Goal: Information Seeking & Learning: Compare options

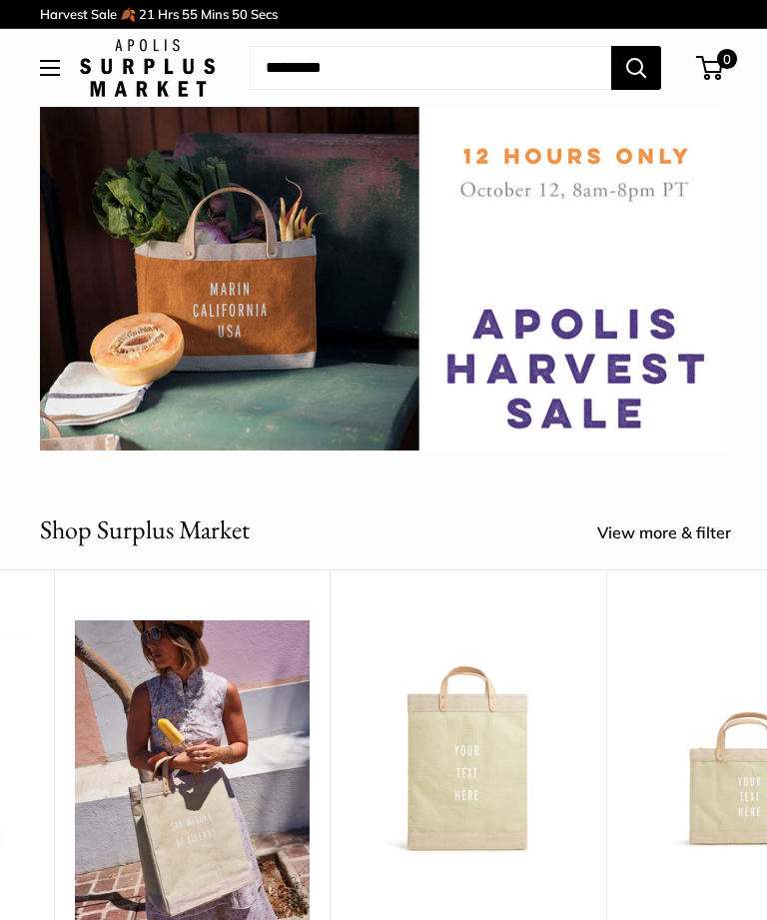
click at [543, 336] on img at bounding box center [383, 279] width 687 height 344
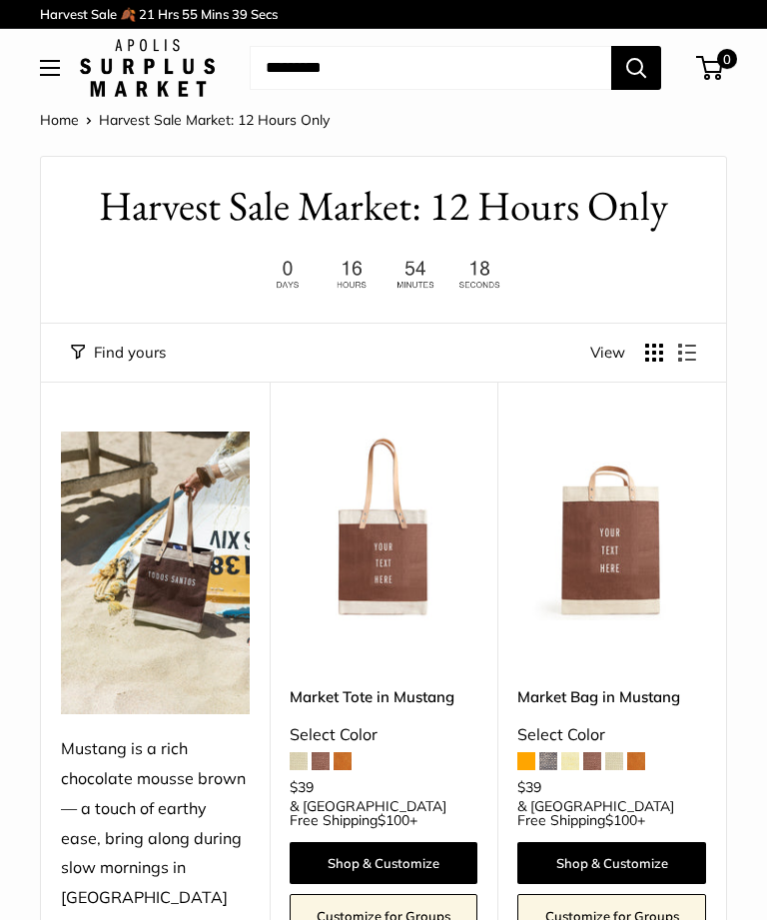
click at [576, 752] on span at bounding box center [571, 761] width 18 height 18
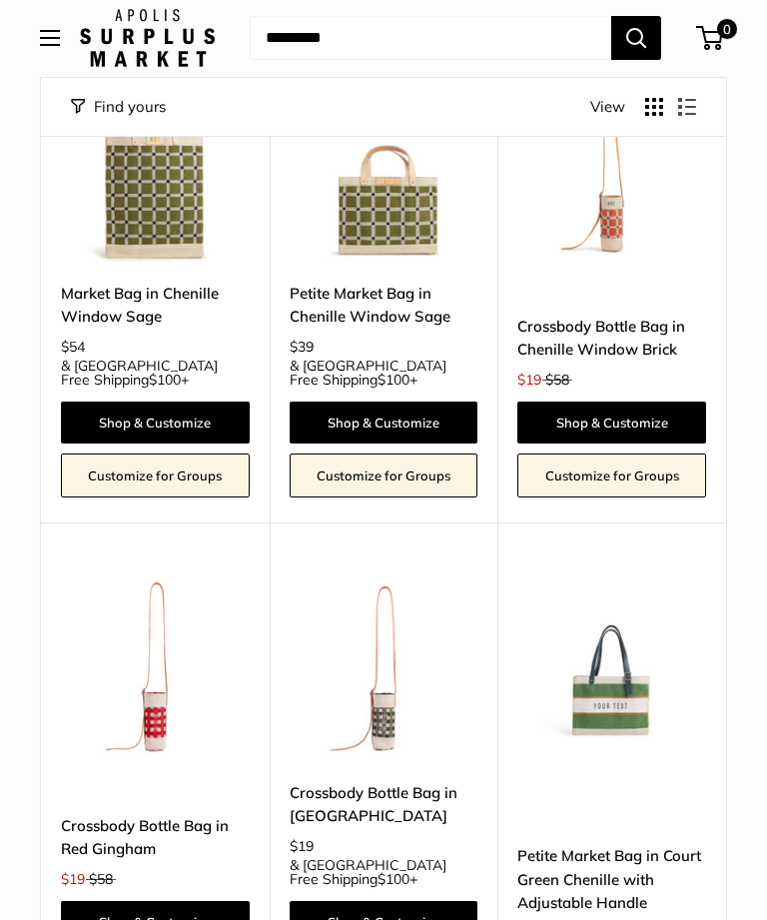
scroll to position [4215, 0]
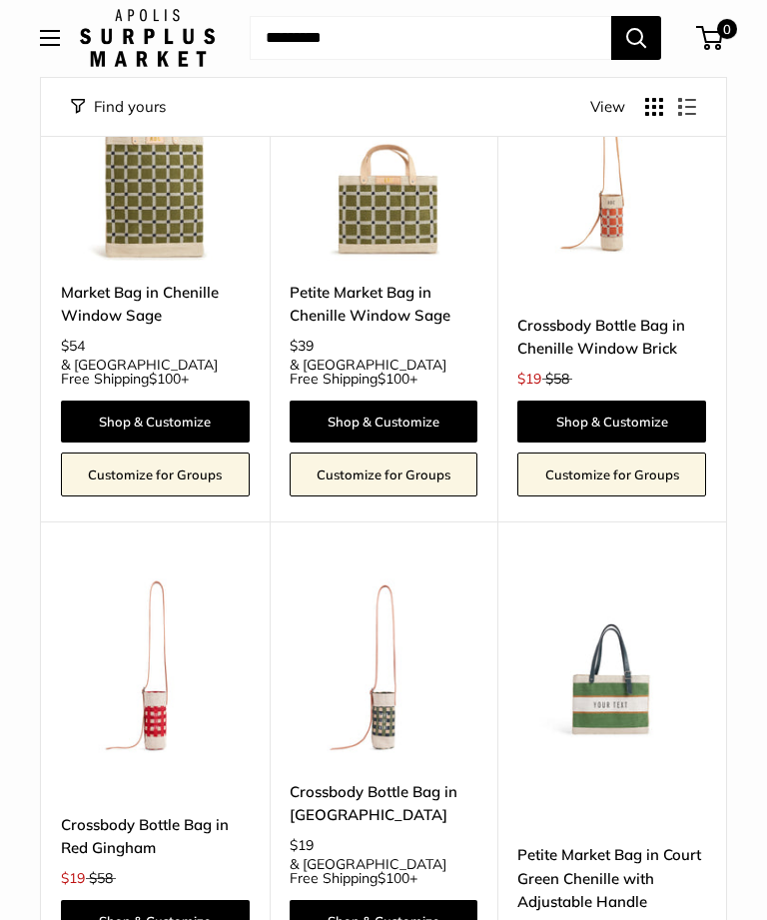
click at [141, 814] on link "Crossbody Bottle Bag in Red Gingham" at bounding box center [155, 837] width 189 height 47
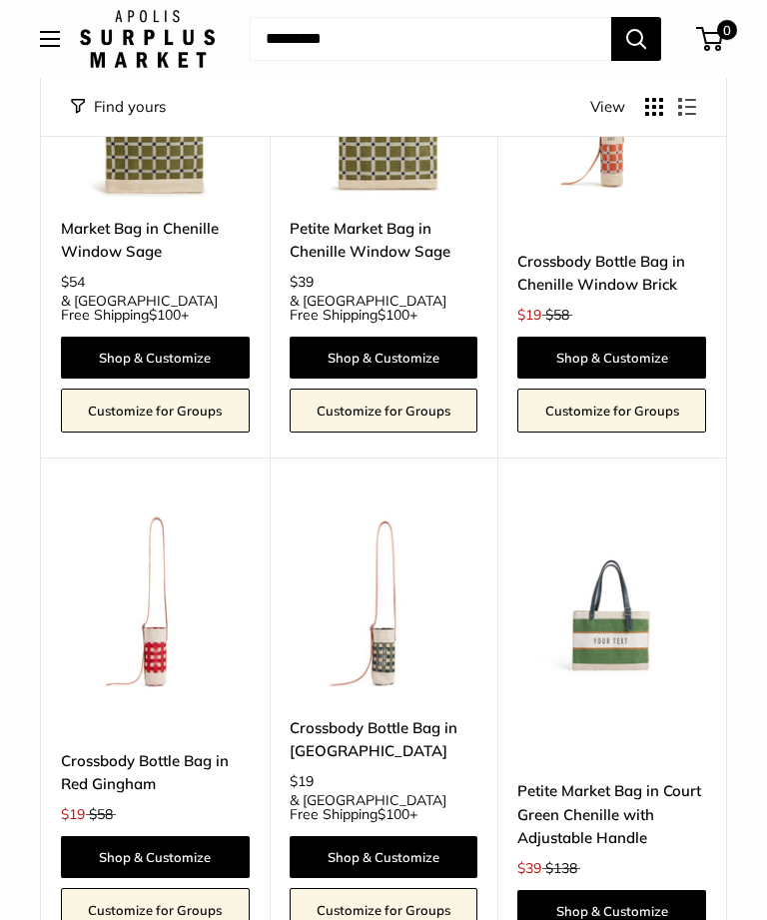
click at [623, 779] on link "Petite Market Bag in Court Green Chenille with Adjustable Handle" at bounding box center [612, 814] width 189 height 70
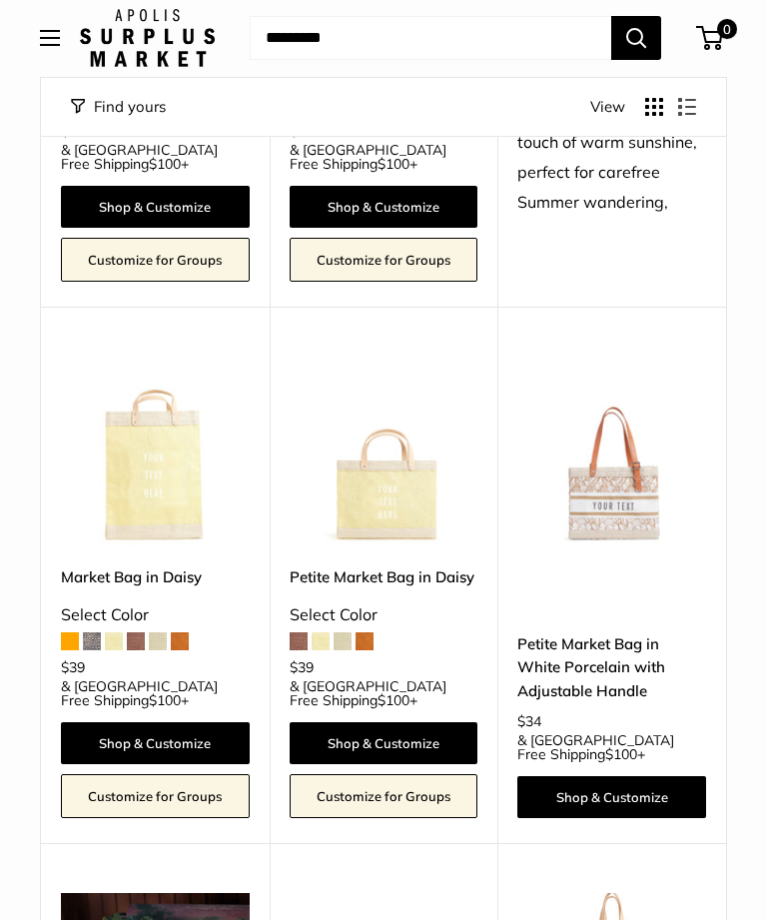
scroll to position [1790, 0]
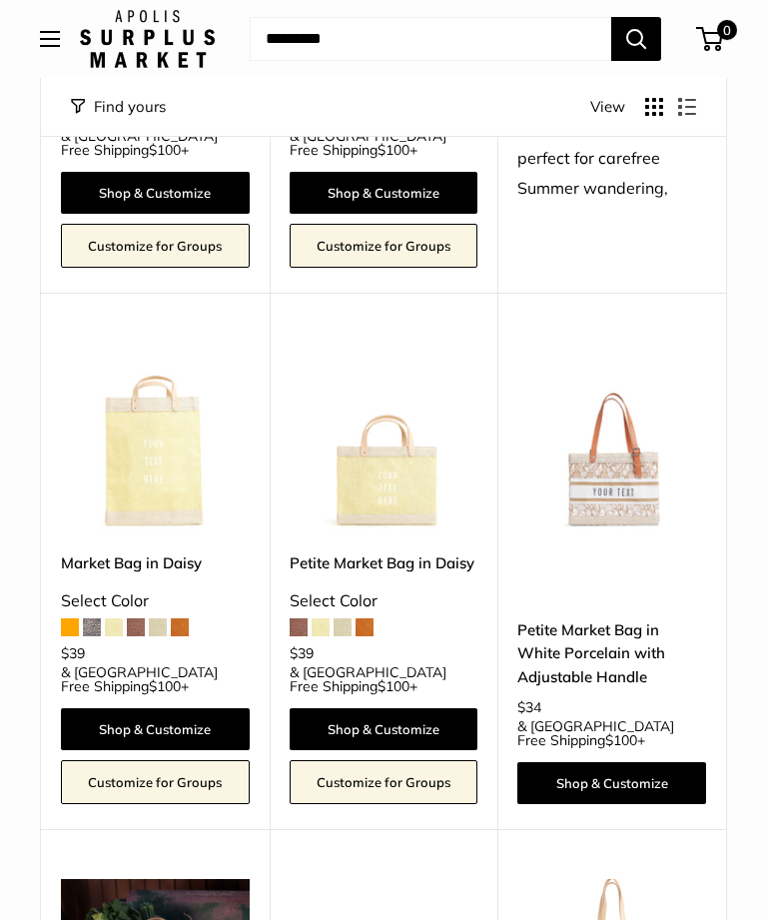
click at [411, 552] on link "Petite Market Bag in Daisy" at bounding box center [384, 563] width 189 height 23
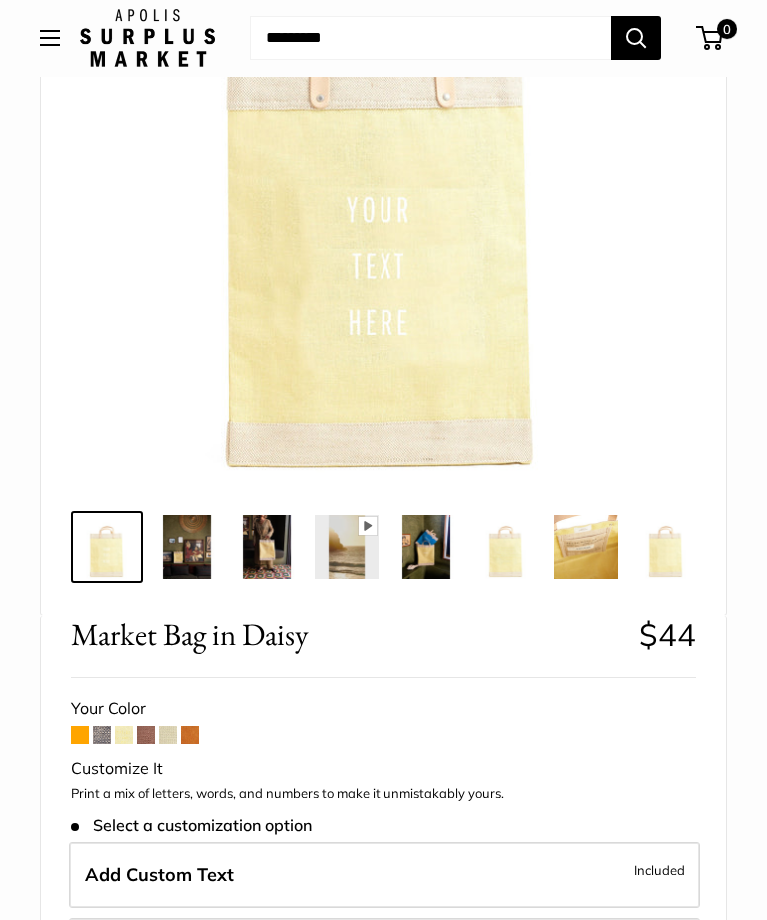
scroll to position [286, 0]
click at [74, 732] on span at bounding box center [80, 735] width 18 height 18
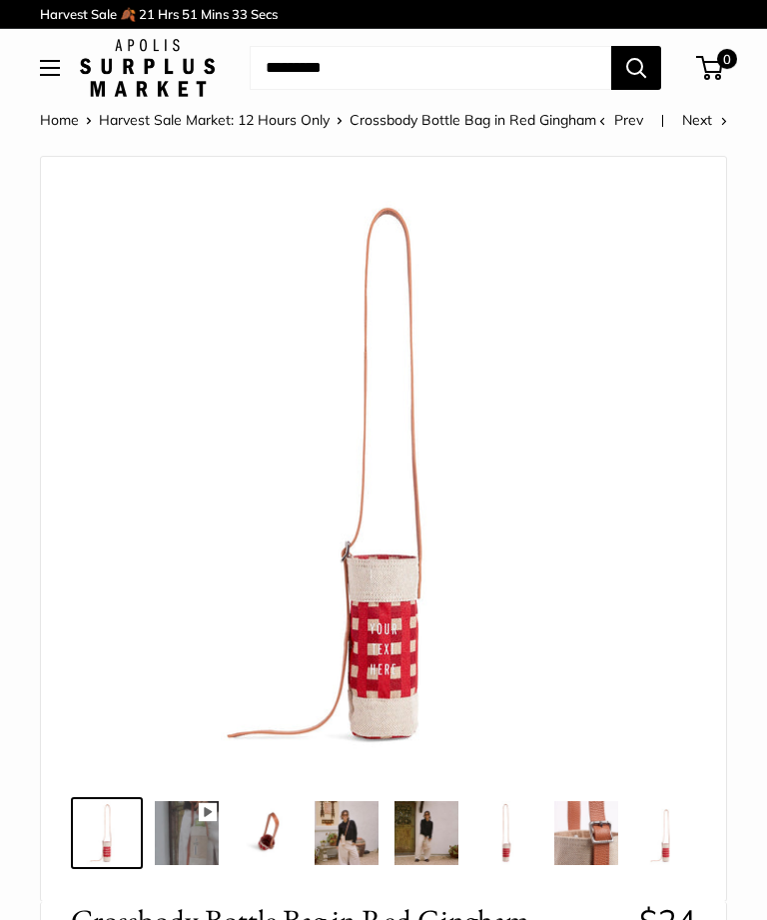
click at [490, 844] on img at bounding box center [507, 833] width 64 height 64
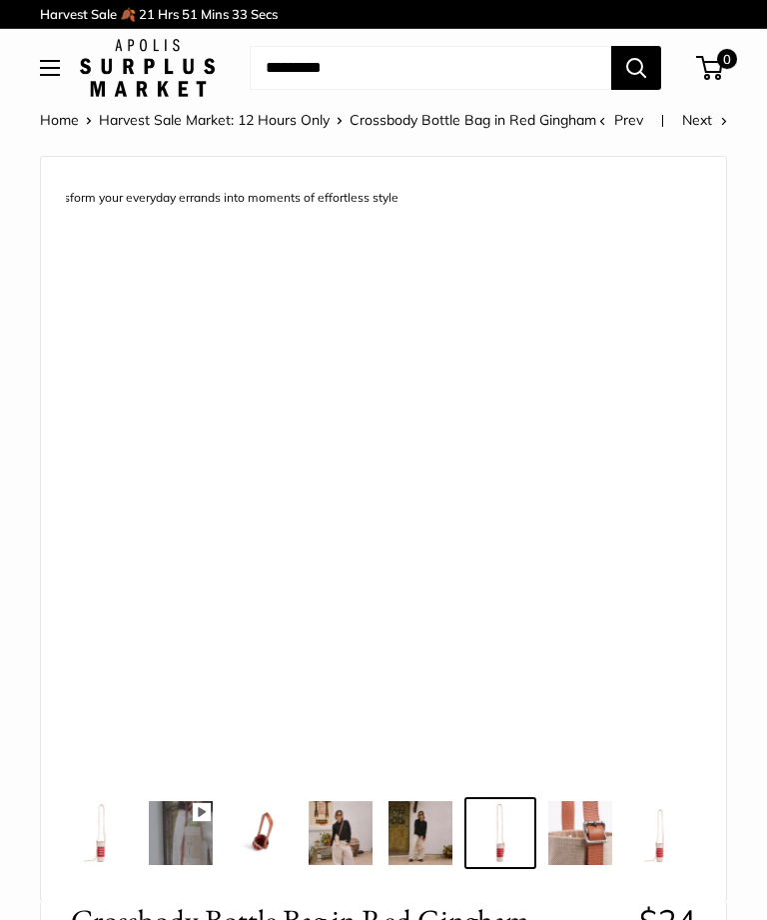
scroll to position [0, 6]
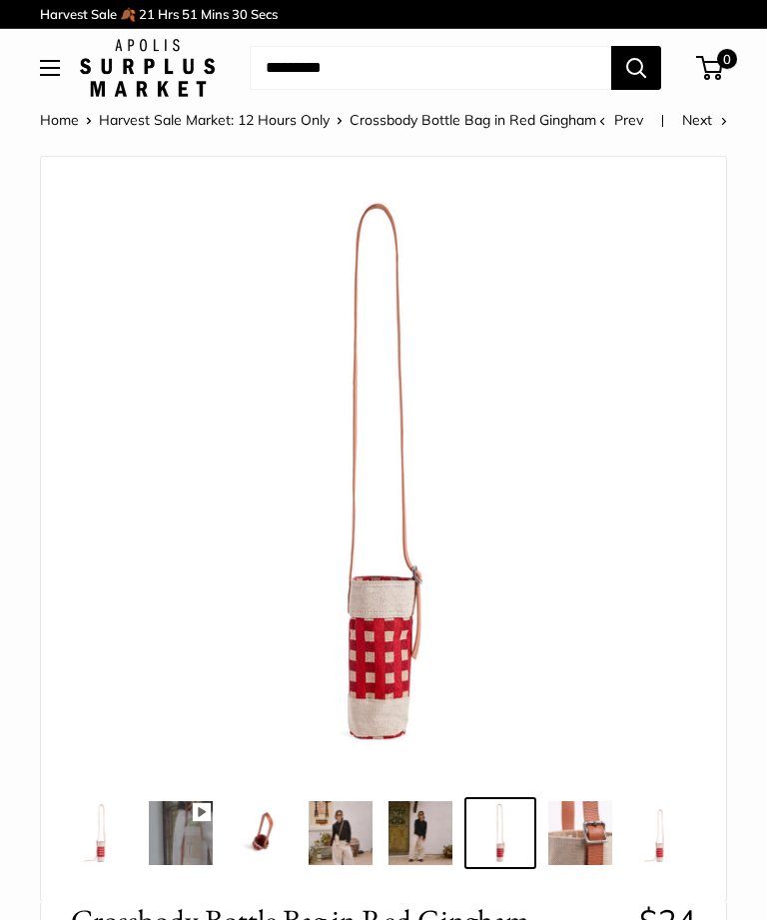
click at [342, 848] on img at bounding box center [341, 833] width 64 height 64
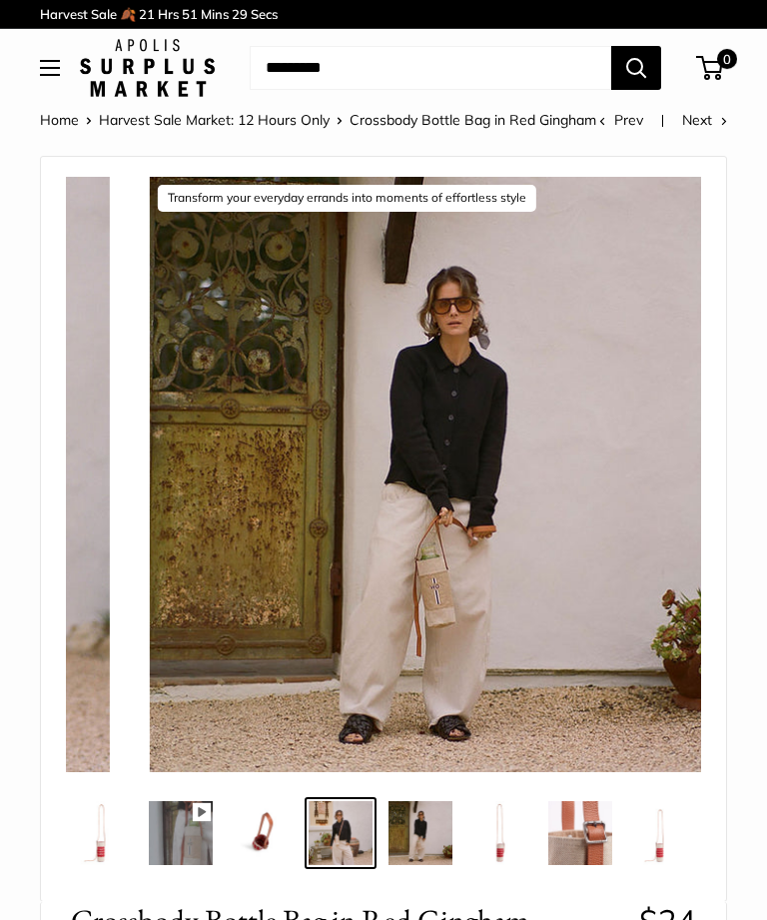
scroll to position [0, 0]
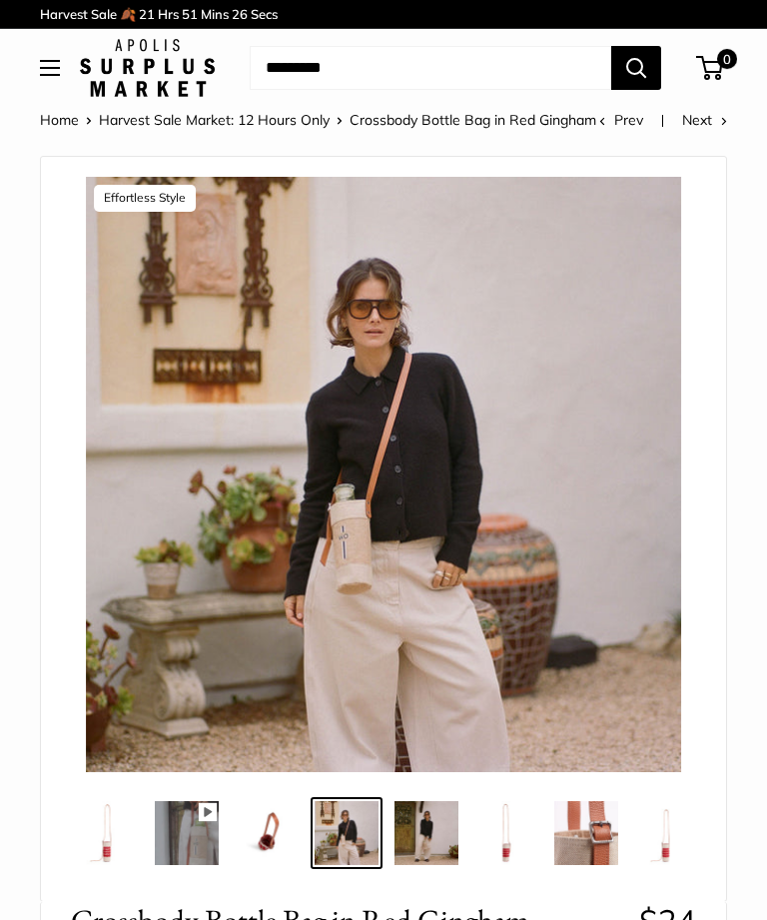
click at [273, 859] on img at bounding box center [267, 833] width 64 height 64
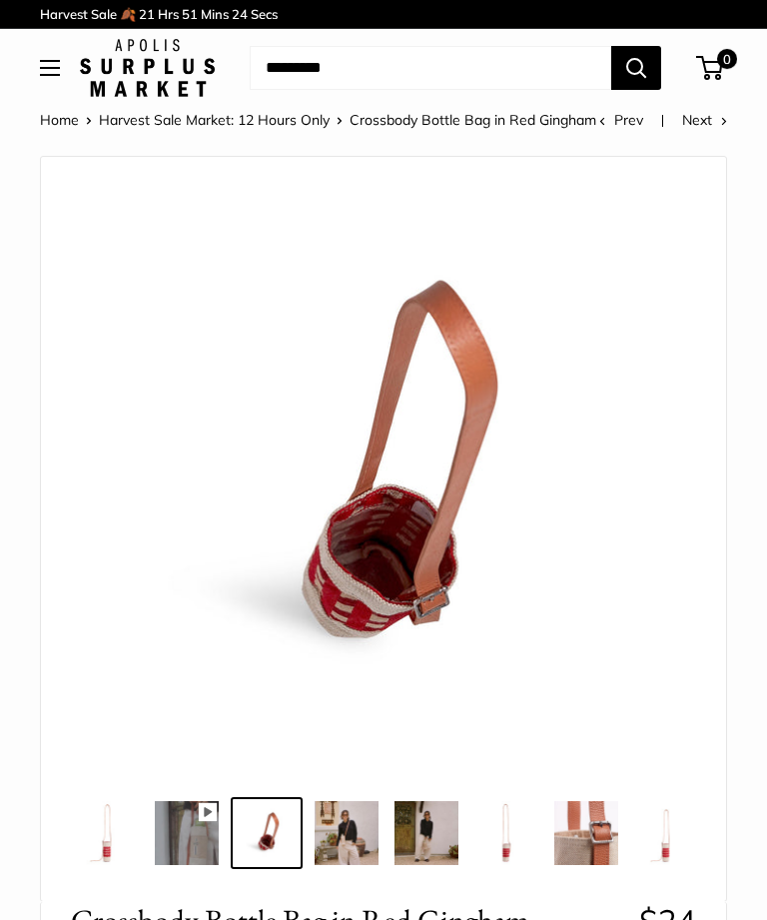
click at [188, 839] on img at bounding box center [187, 833] width 64 height 64
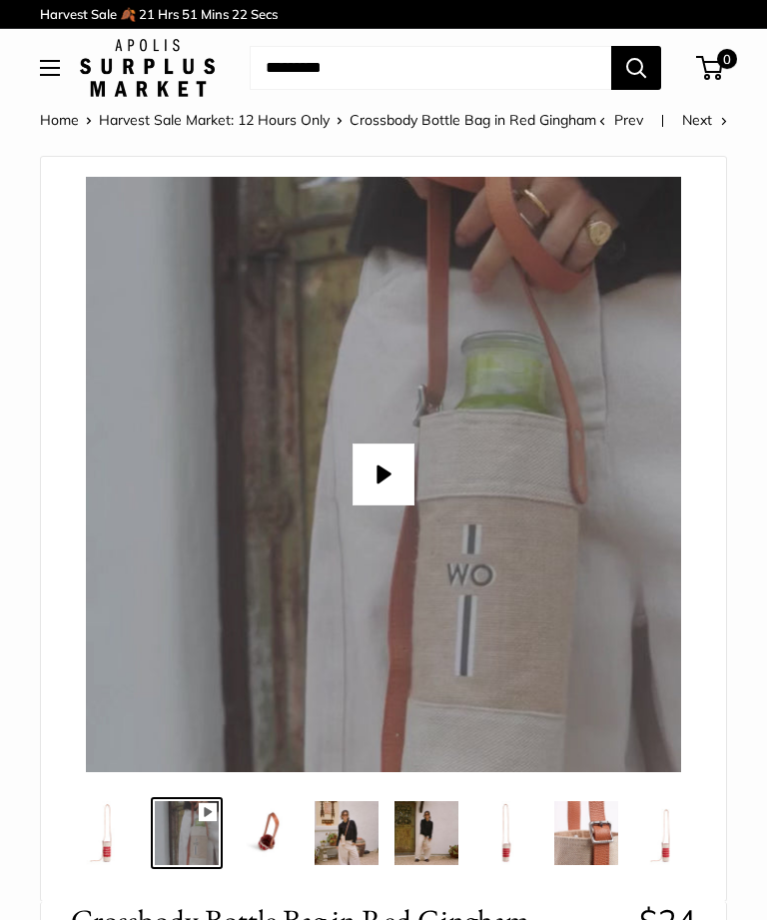
click at [375, 476] on button "Play" at bounding box center [384, 475] width 62 height 62
click at [507, 844] on img at bounding box center [507, 833] width 64 height 64
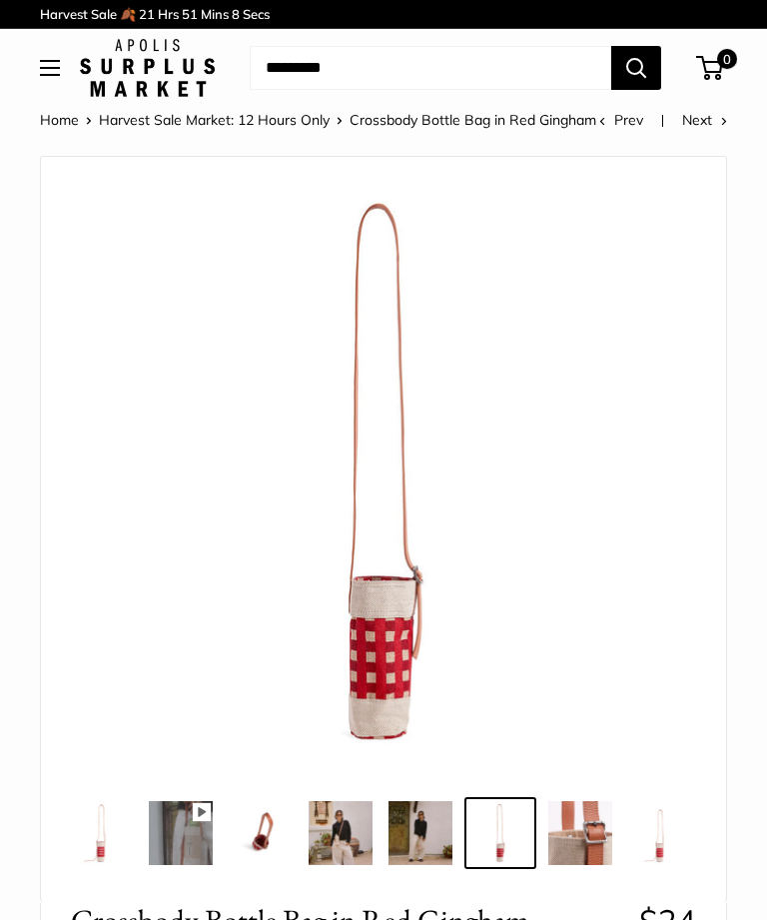
type input "*****"
click at [585, 841] on img at bounding box center [581, 833] width 64 height 64
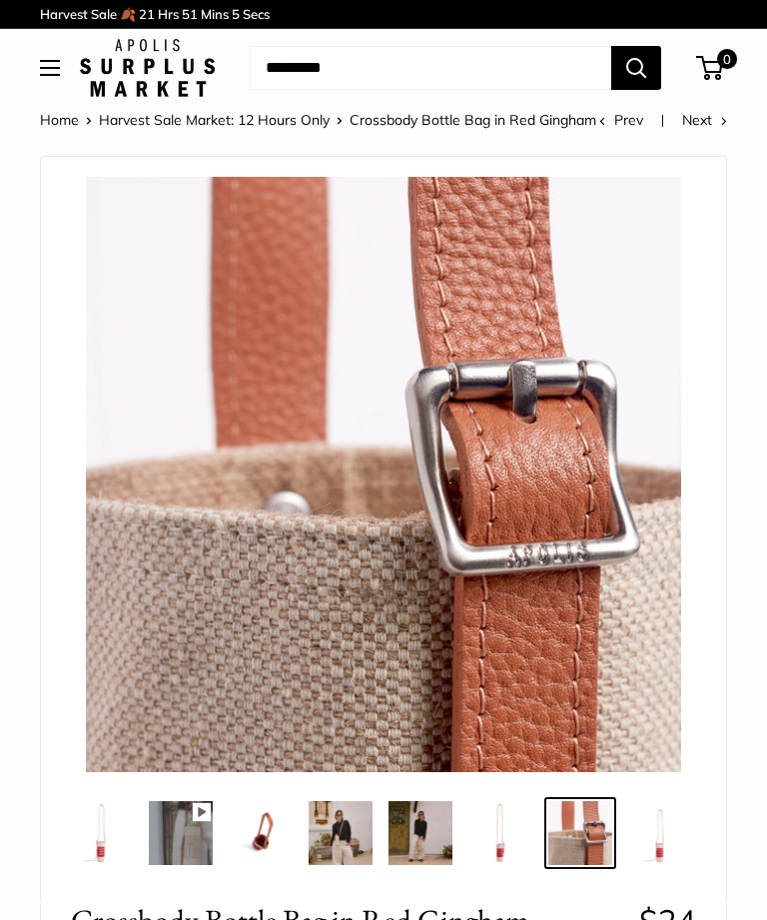
click at [666, 816] on img at bounding box center [661, 833] width 64 height 64
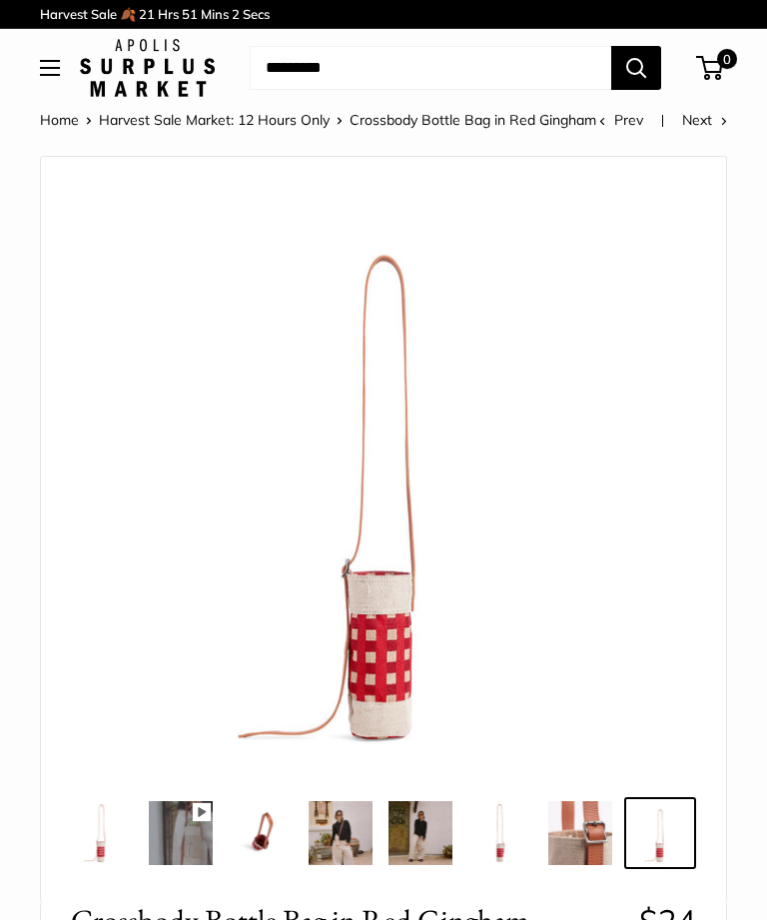
click at [99, 846] on img at bounding box center [101, 833] width 64 height 64
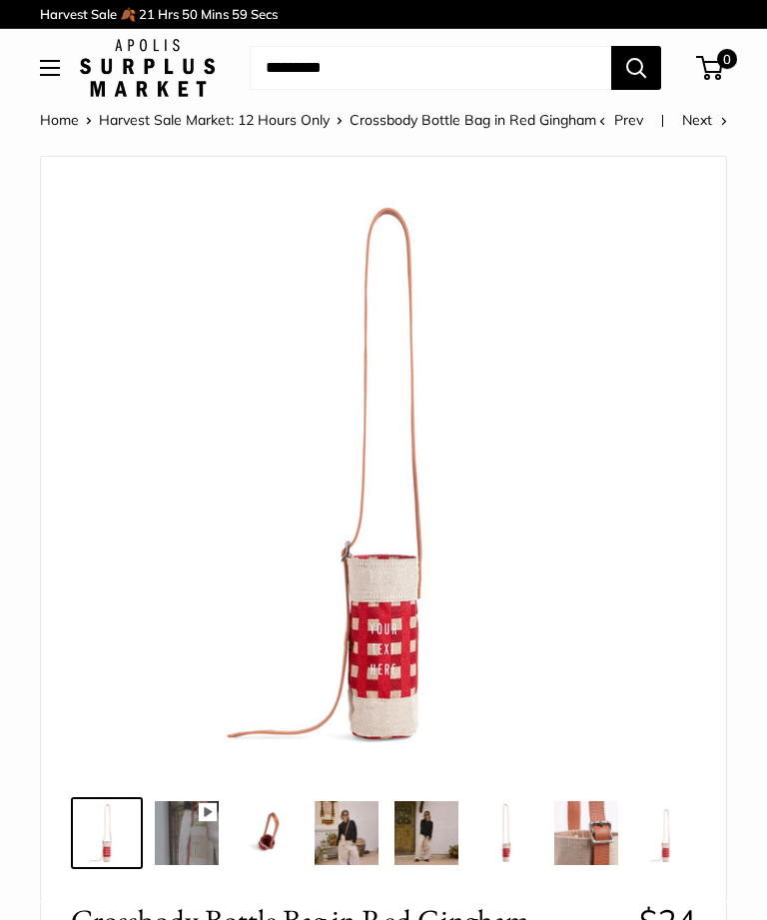
scroll to position [0, 0]
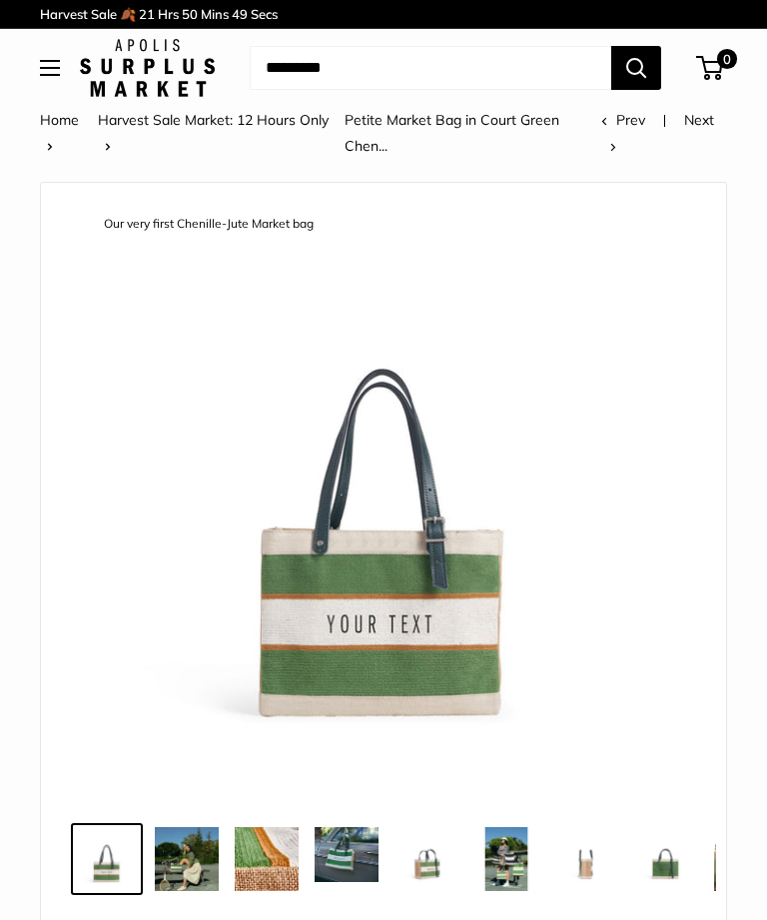
click at [194, 864] on img at bounding box center [187, 859] width 64 height 64
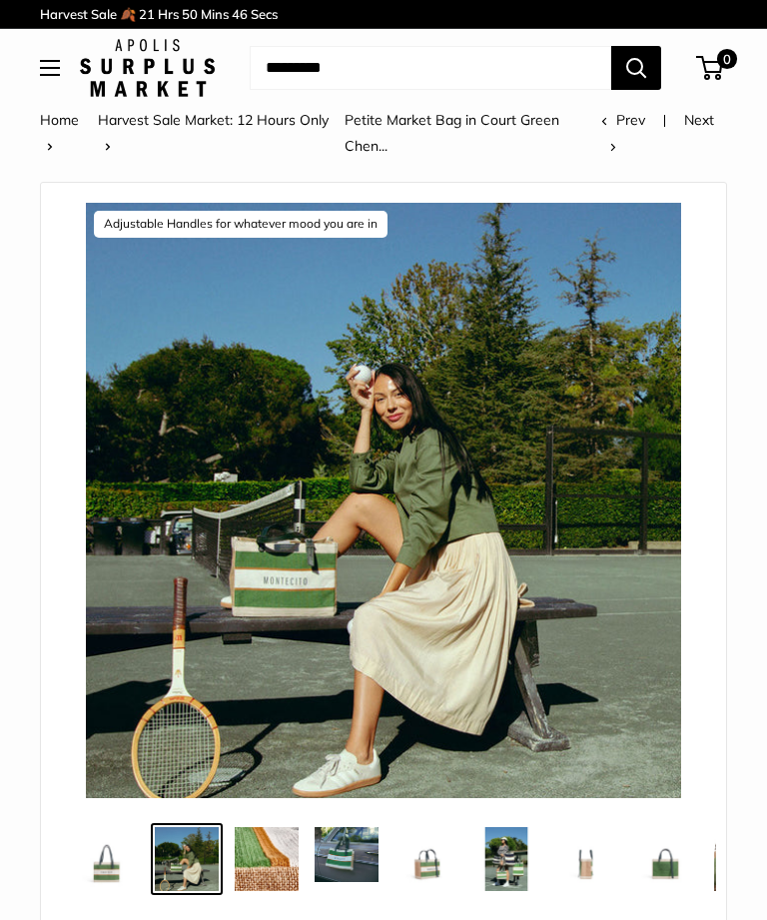
click at [268, 862] on img at bounding box center [267, 859] width 64 height 64
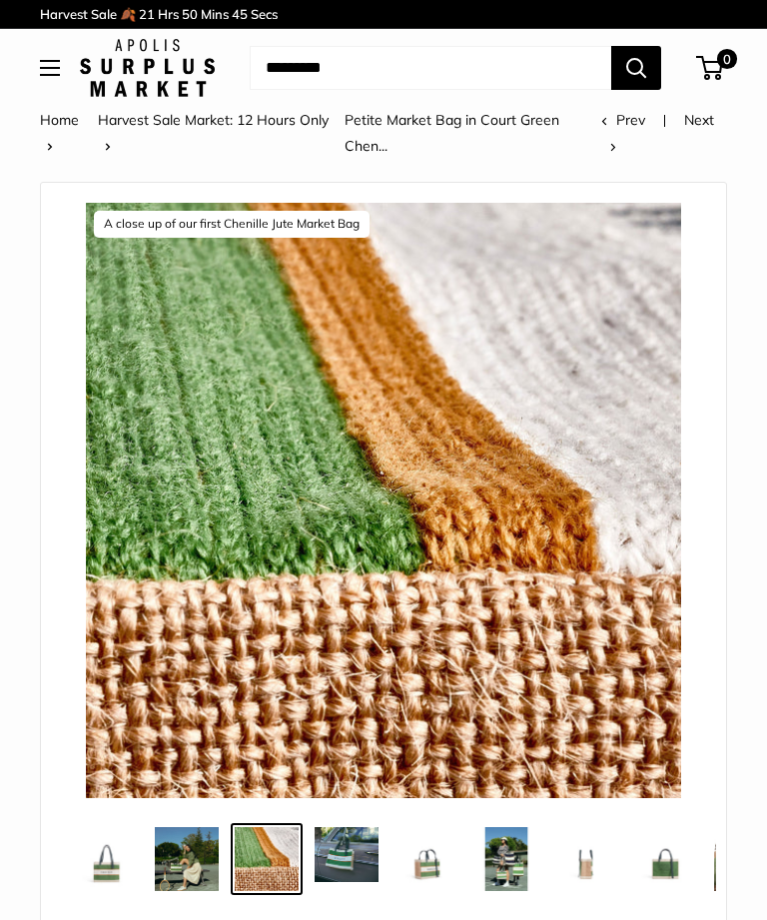
click at [334, 852] on img at bounding box center [347, 854] width 64 height 55
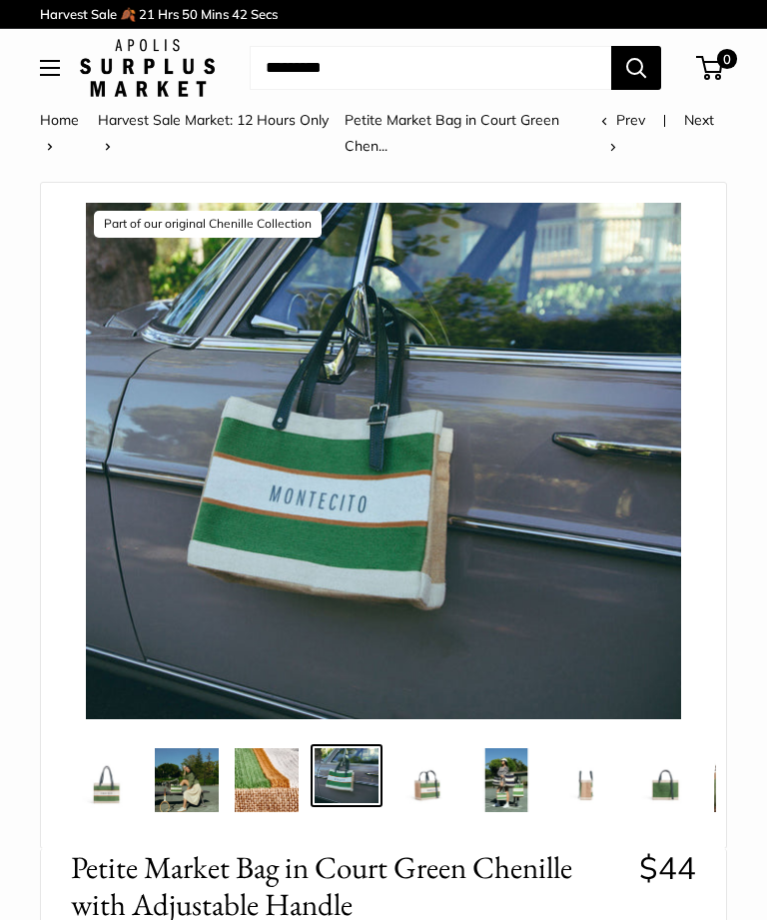
click at [418, 789] on img at bounding box center [427, 780] width 64 height 64
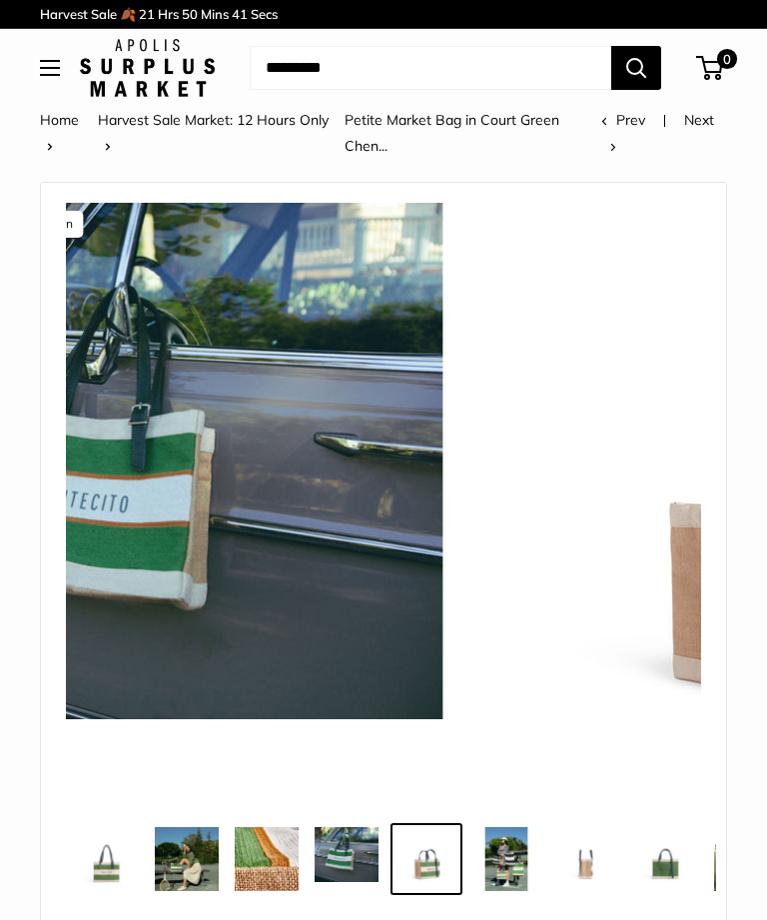
scroll to position [0, 26]
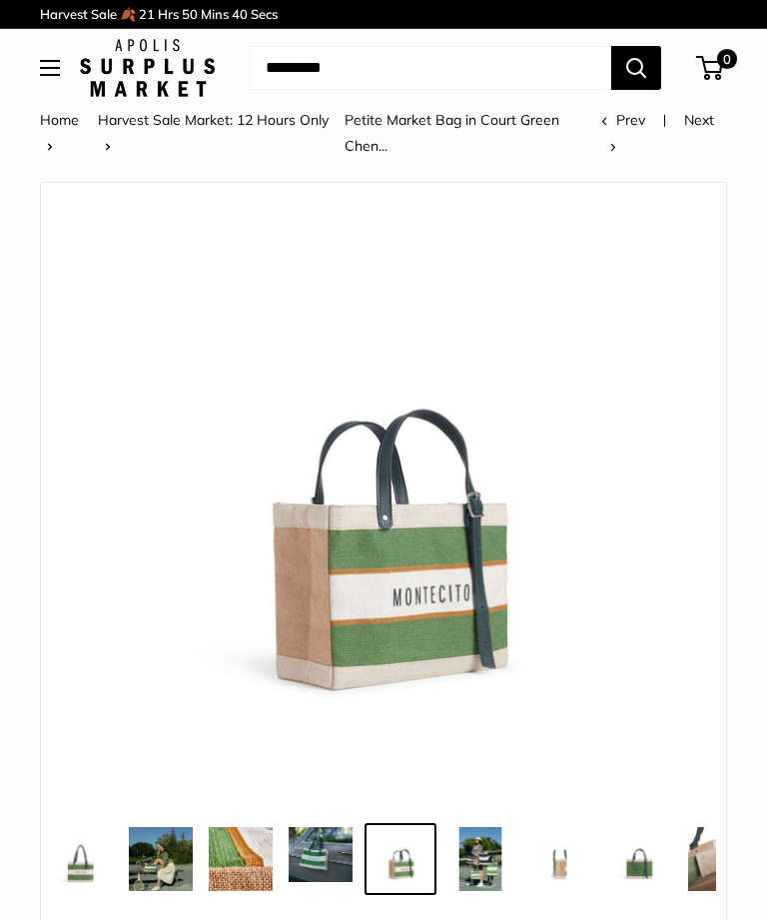
click at [473, 858] on img at bounding box center [481, 859] width 64 height 64
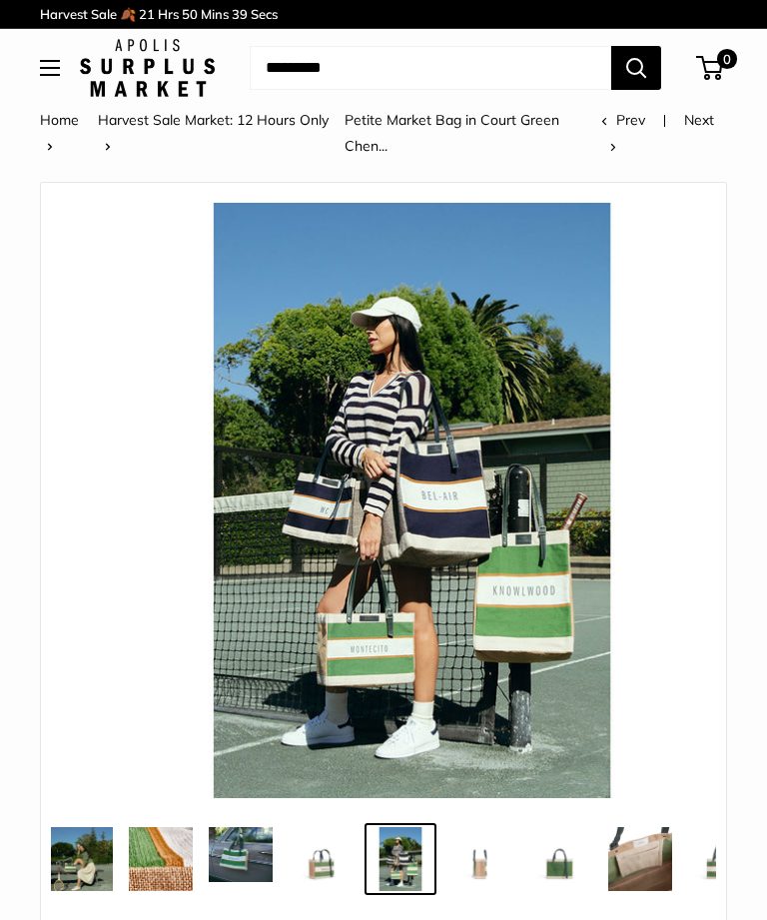
scroll to position [0, 106]
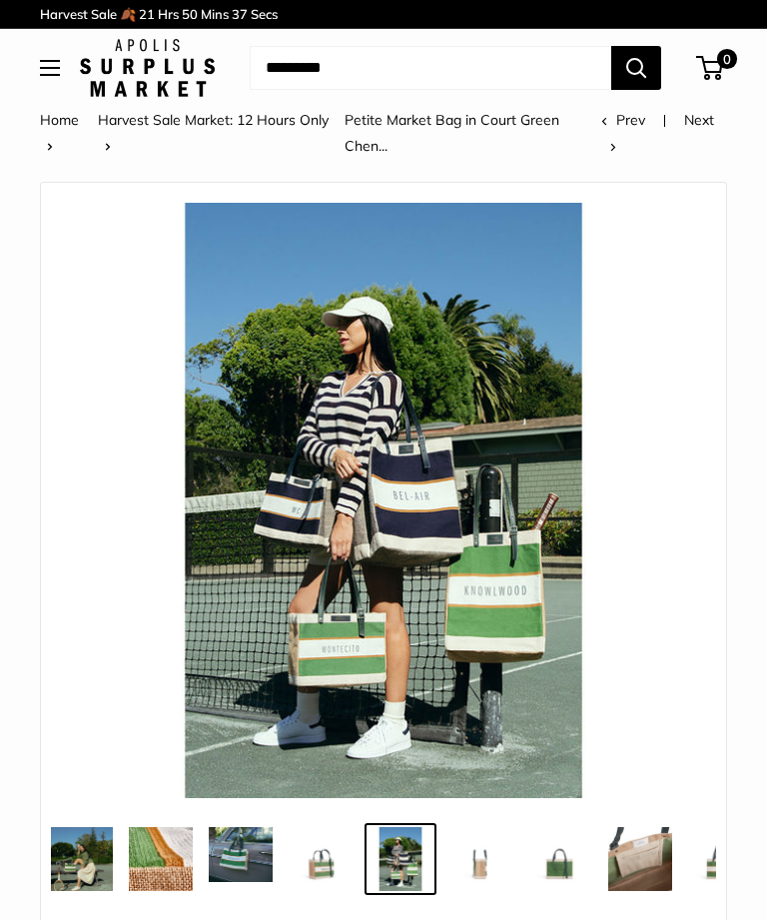
click at [489, 861] on img at bounding box center [481, 859] width 64 height 64
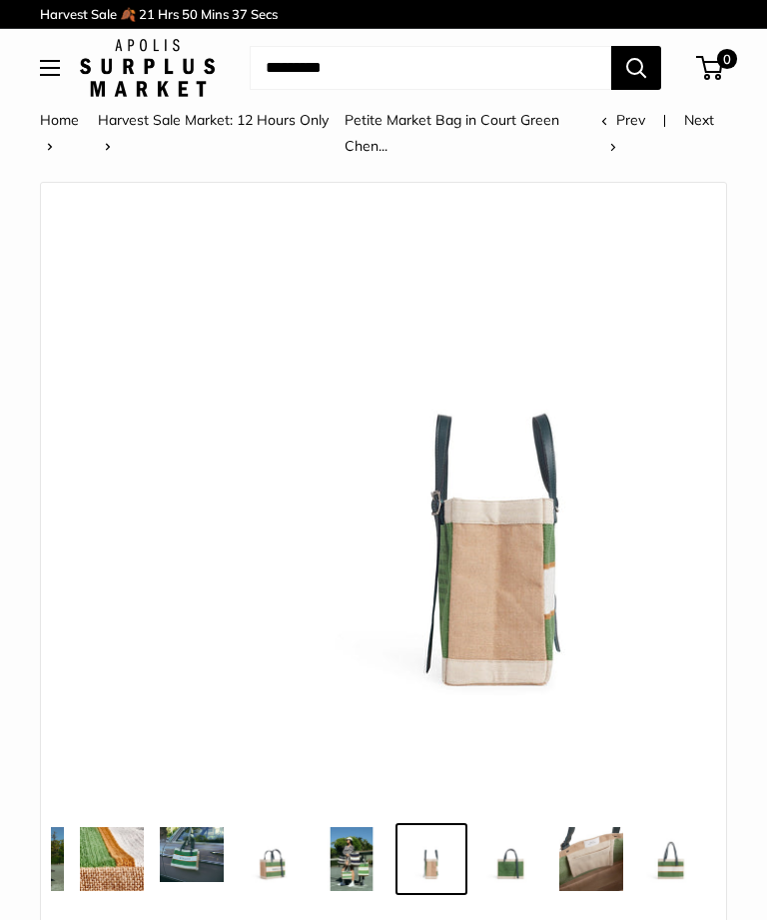
scroll to position [0, 166]
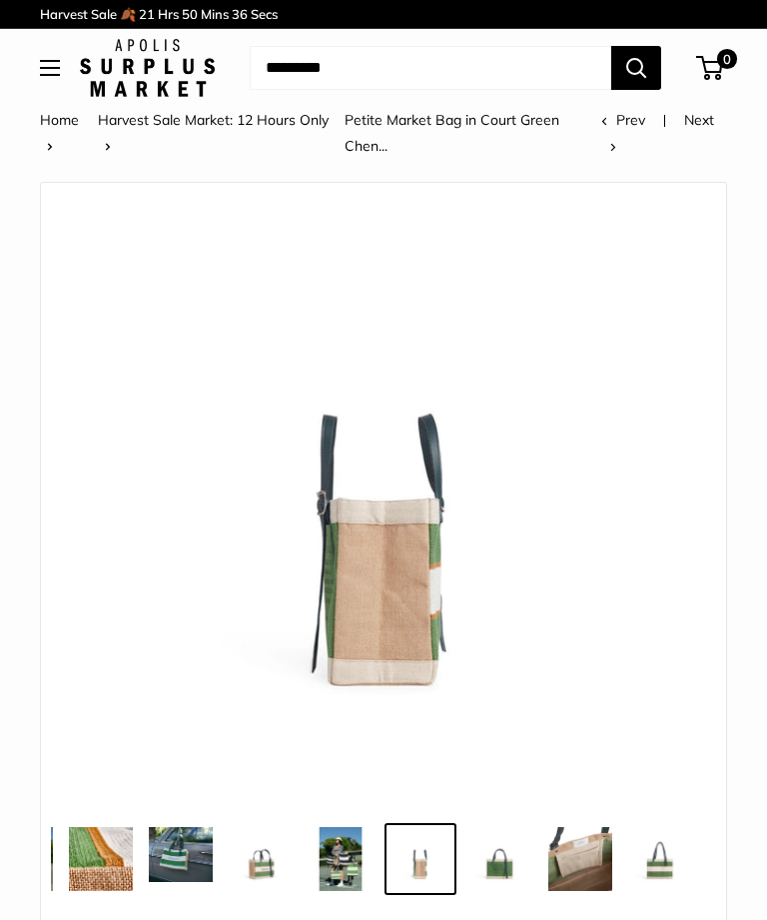
click at [491, 867] on img at bounding box center [501, 859] width 64 height 64
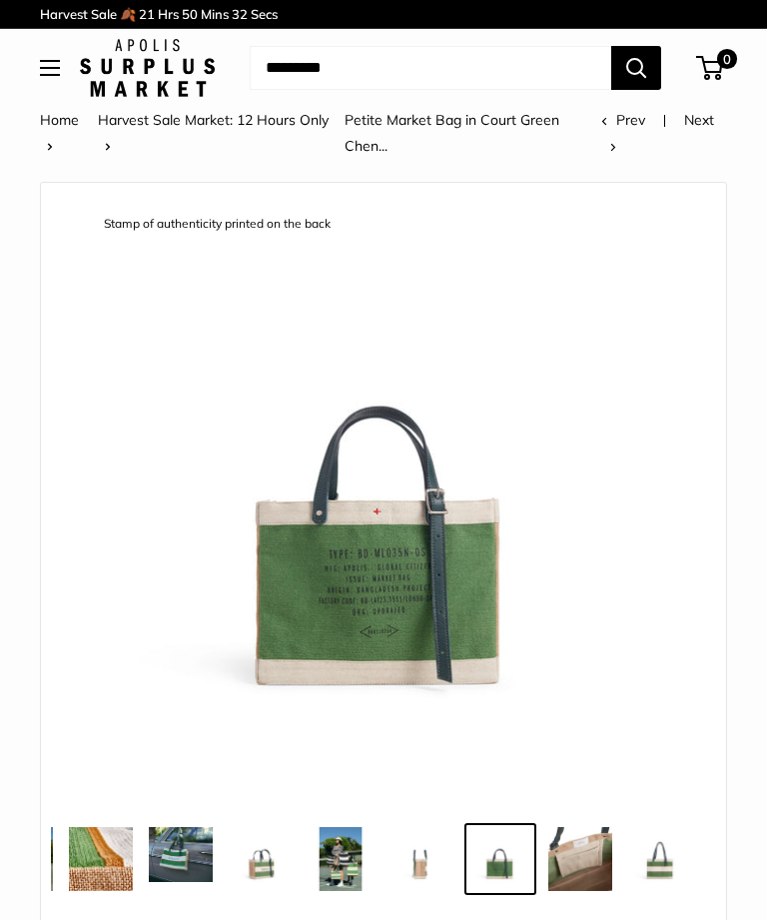
click at [580, 883] on img at bounding box center [581, 859] width 64 height 64
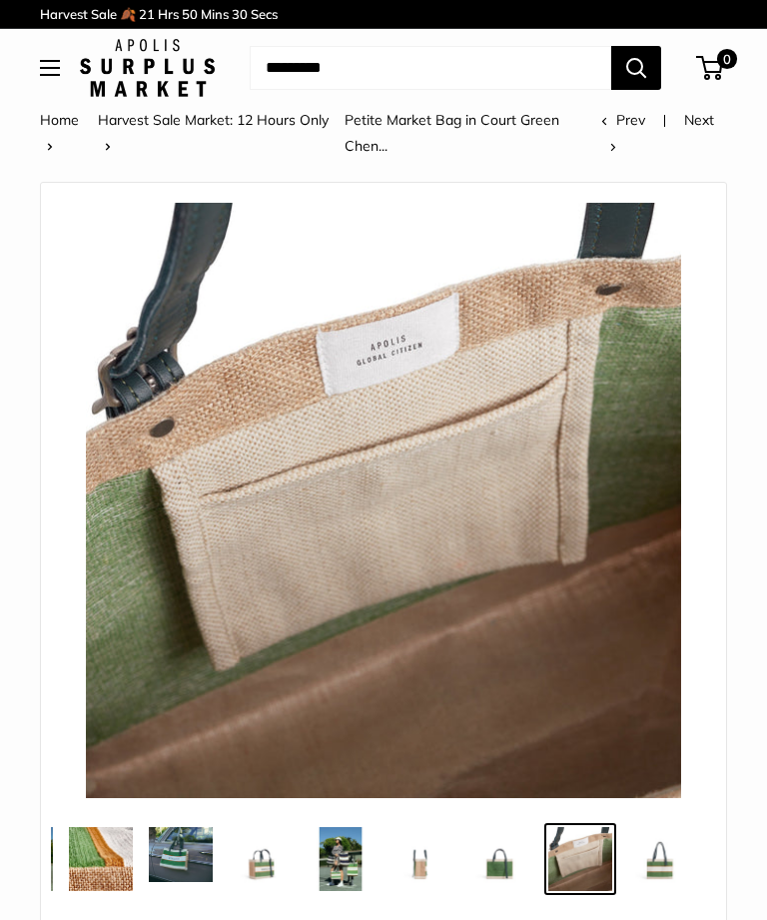
click at [669, 881] on img at bounding box center [661, 859] width 64 height 64
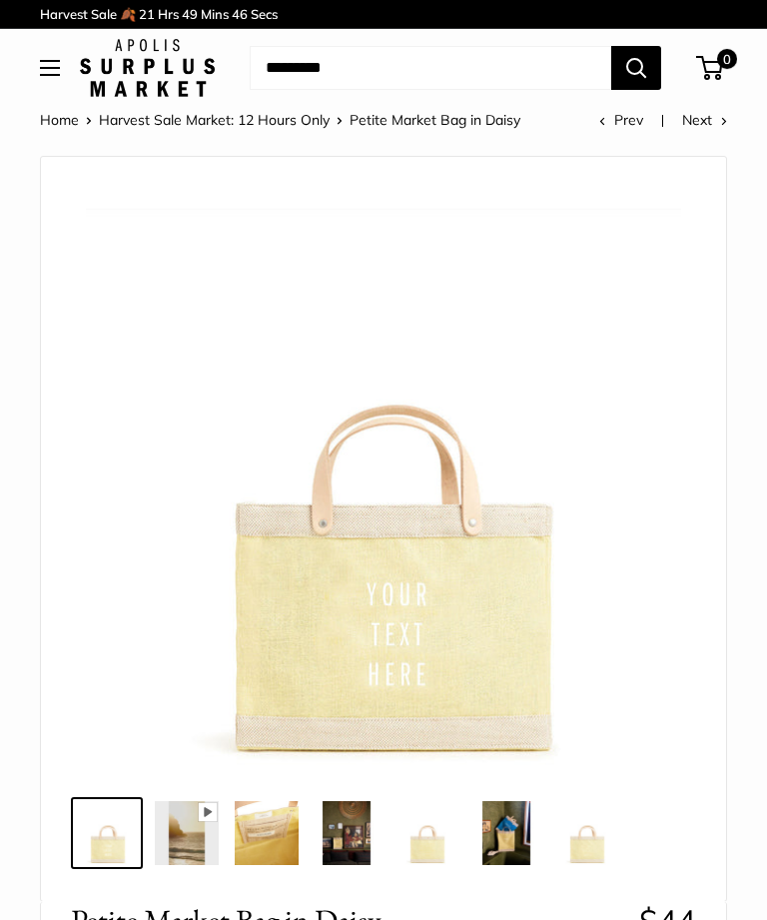
click at [188, 851] on img at bounding box center [187, 833] width 64 height 64
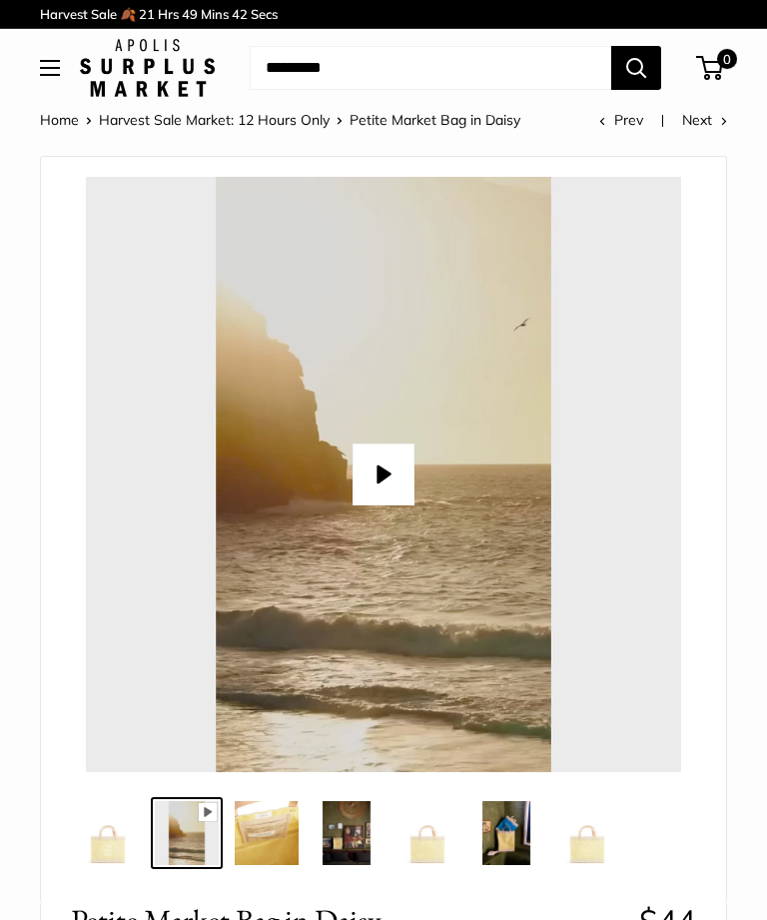
click at [368, 485] on button "Play" at bounding box center [384, 475] width 62 height 62
type input "*"
click at [261, 842] on img at bounding box center [267, 833] width 64 height 64
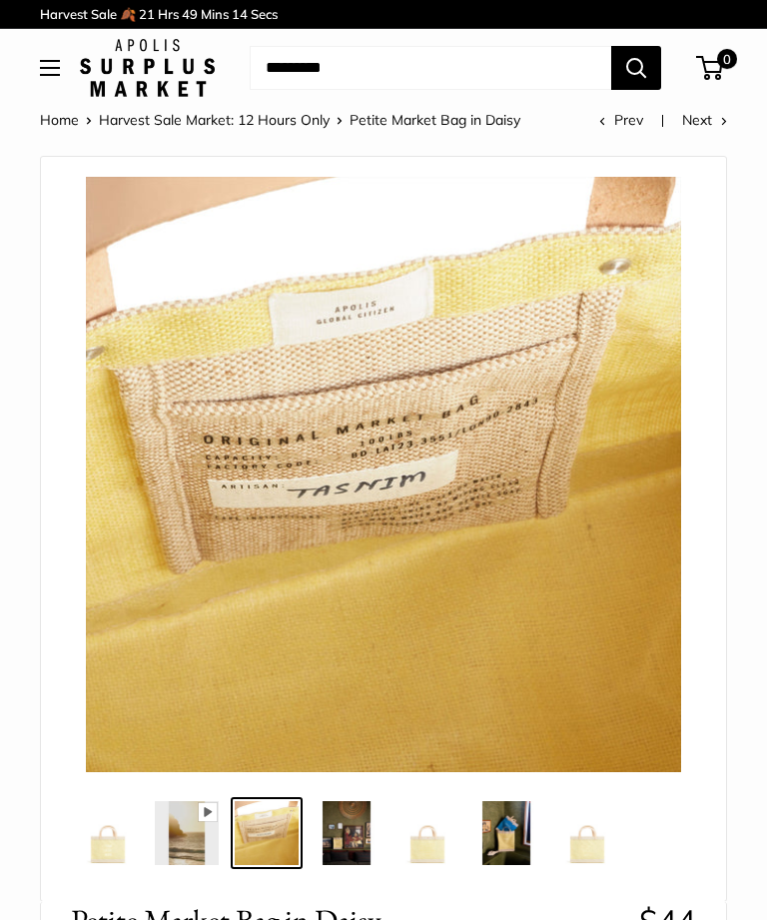
click at [346, 860] on img at bounding box center [347, 833] width 64 height 64
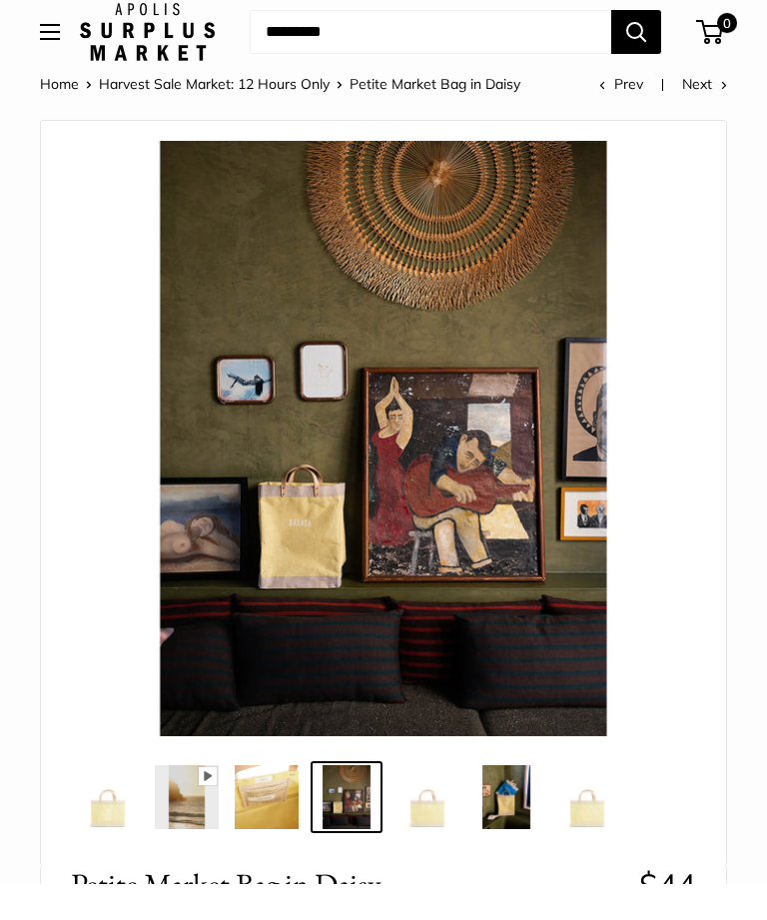
scroll to position [36, 0]
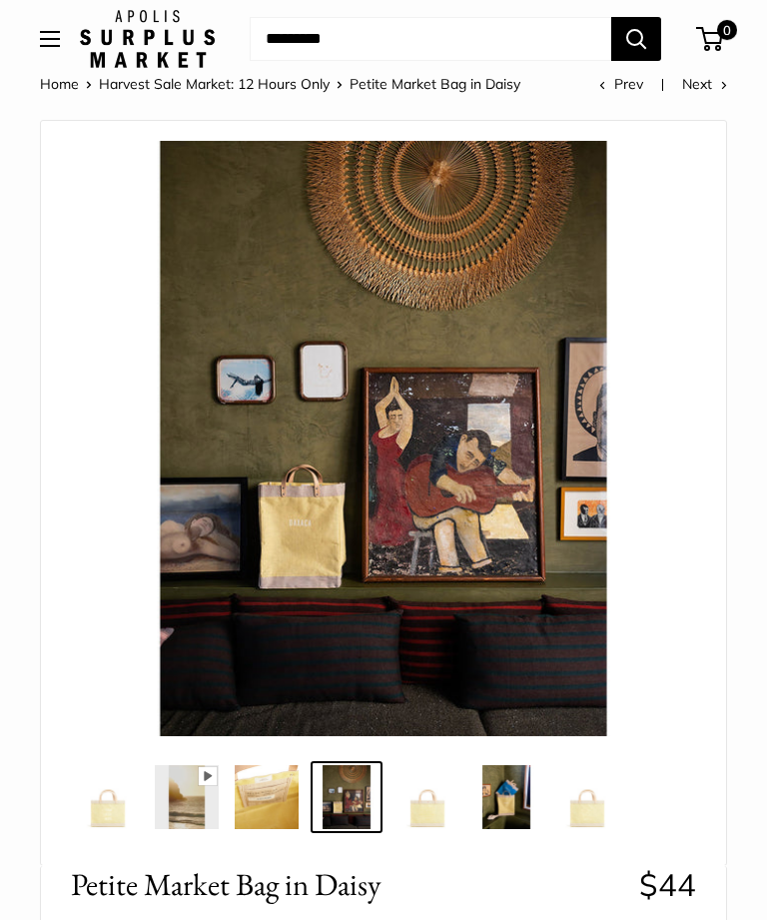
click at [431, 803] on img at bounding box center [427, 797] width 64 height 64
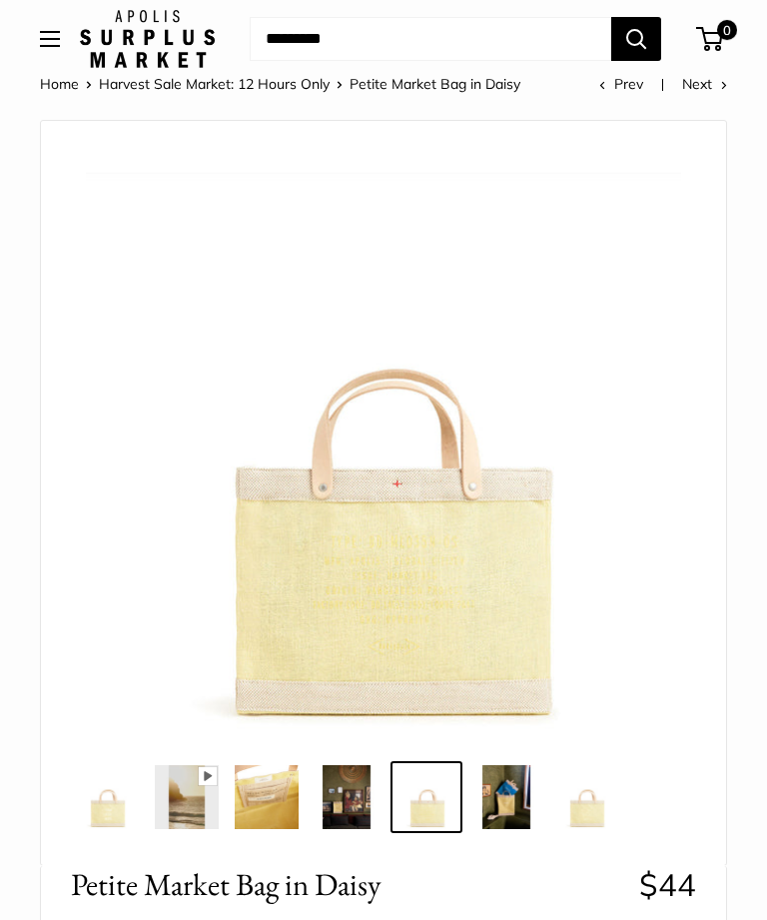
click at [518, 814] on img at bounding box center [507, 797] width 64 height 64
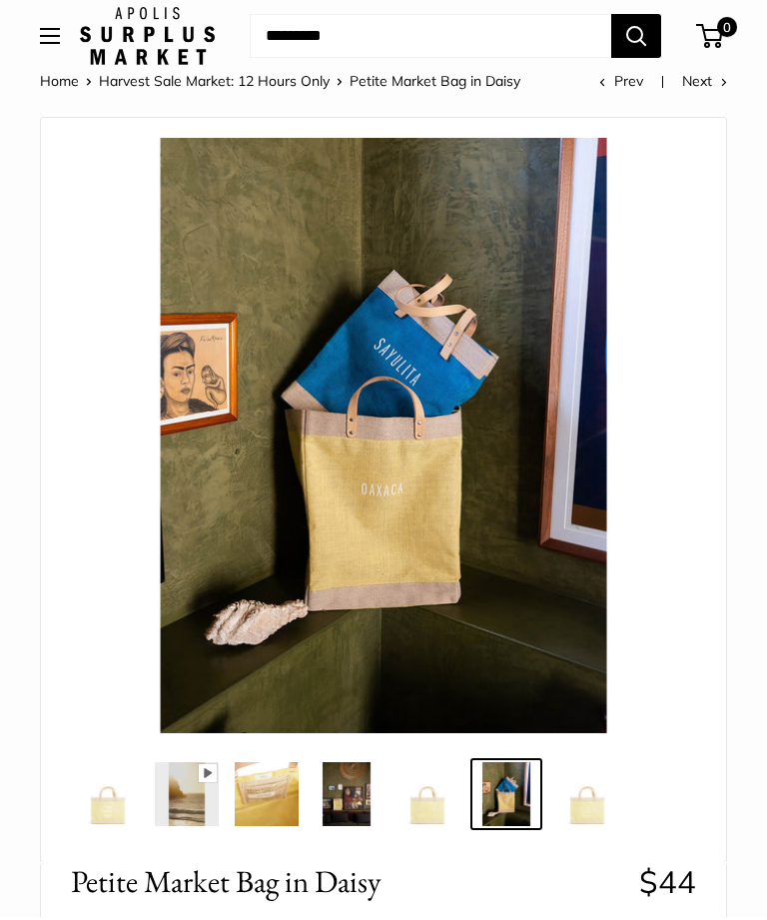
scroll to position [48, 0]
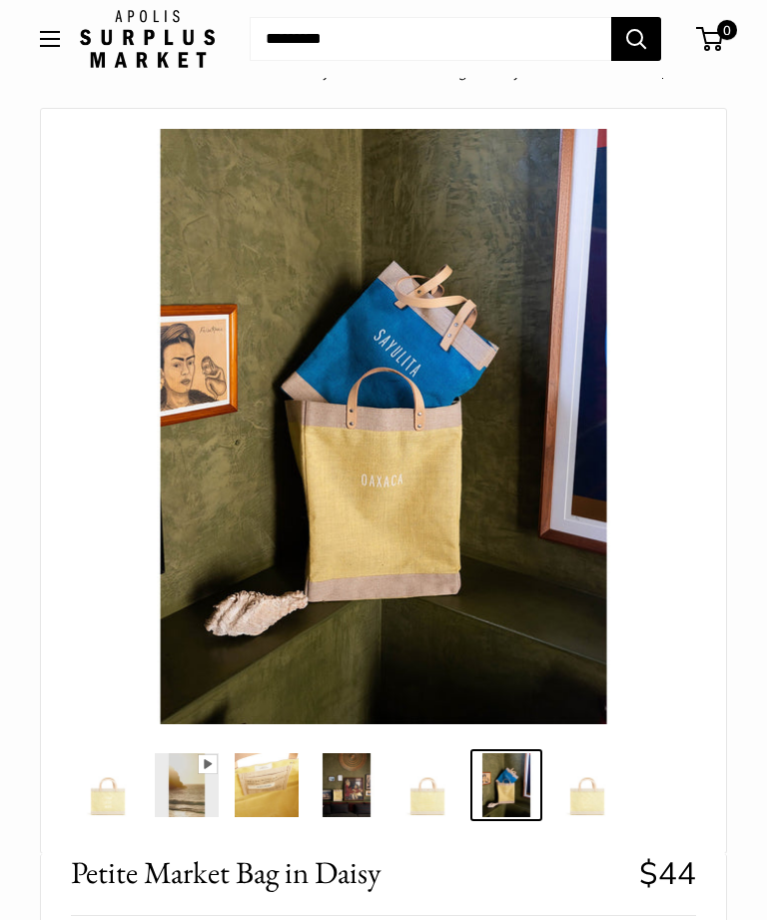
click at [575, 793] on img at bounding box center [587, 785] width 64 height 64
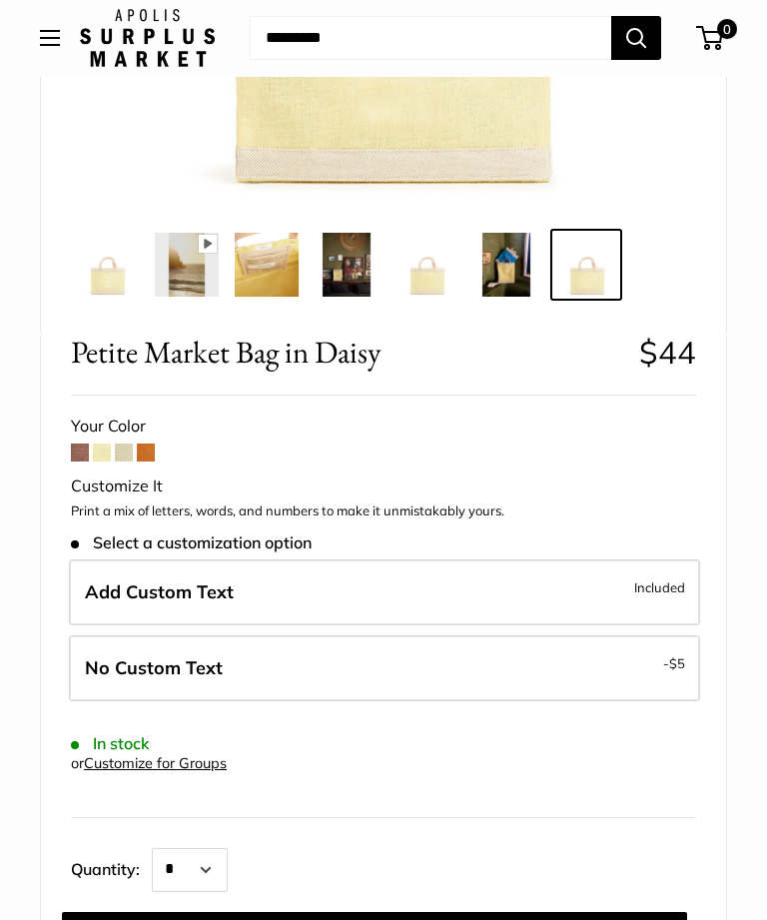
scroll to position [574, 0]
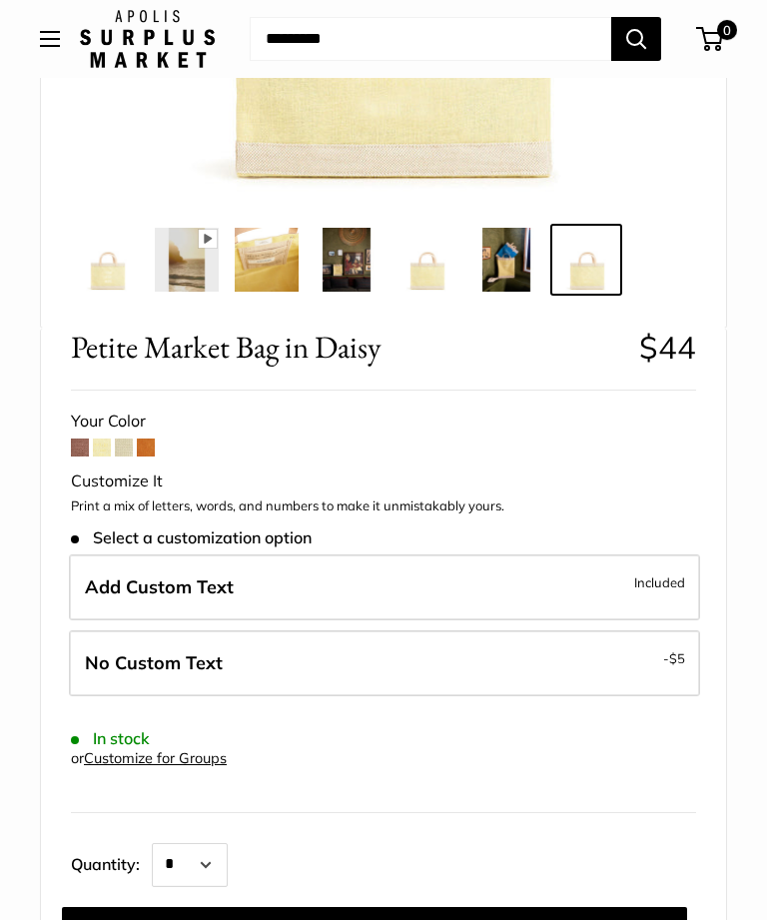
click at [138, 614] on label "Add Custom Text Included" at bounding box center [385, 588] width 632 height 66
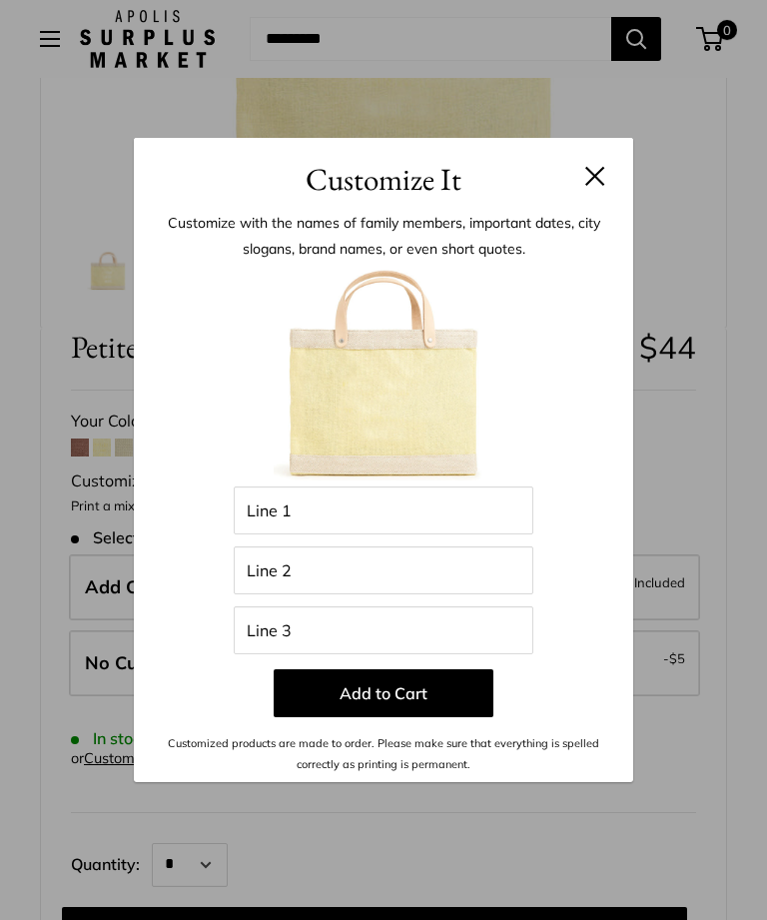
click at [595, 186] on button at bounding box center [596, 176] width 20 height 20
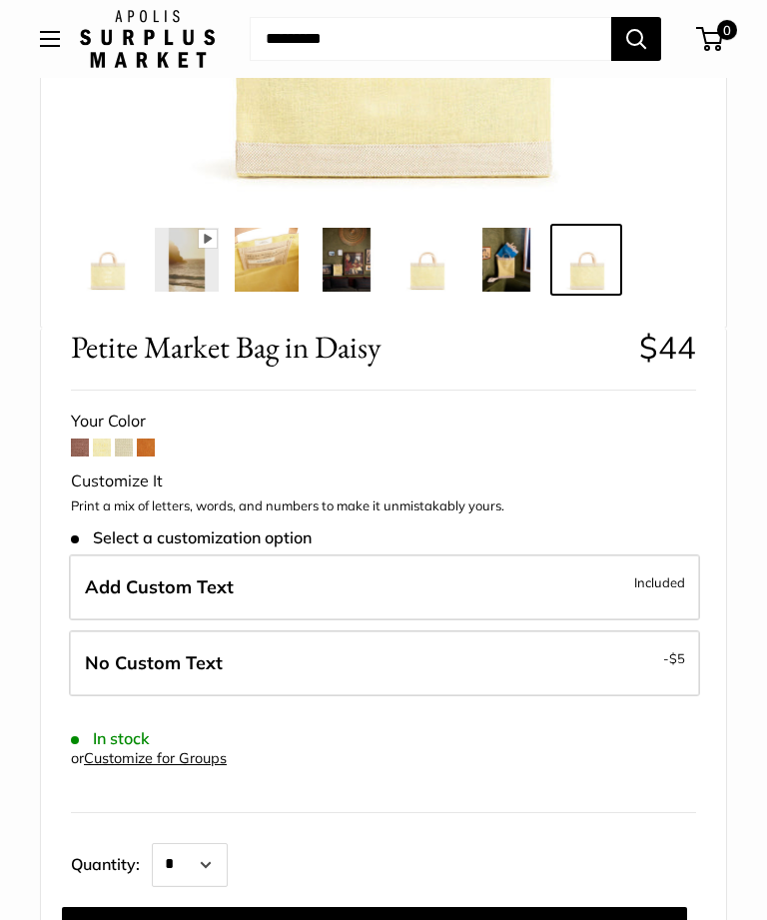
click at [194, 600] on label "Add Custom Text Included" at bounding box center [385, 588] width 632 height 66
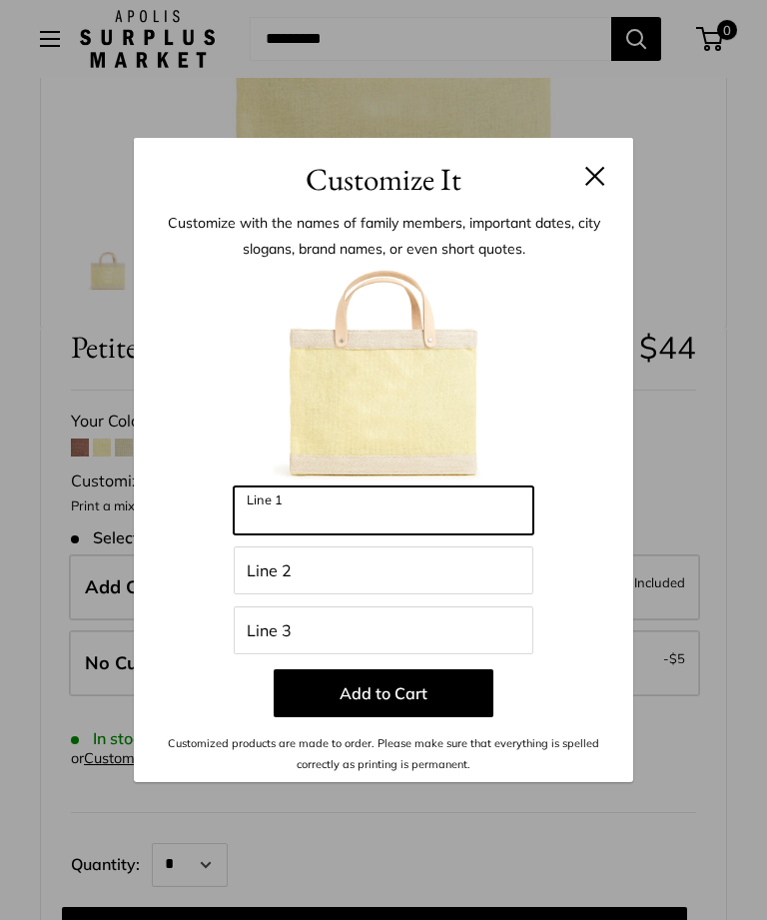
click at [282, 535] on input "Line 1" at bounding box center [384, 511] width 300 height 48
type input "*******"
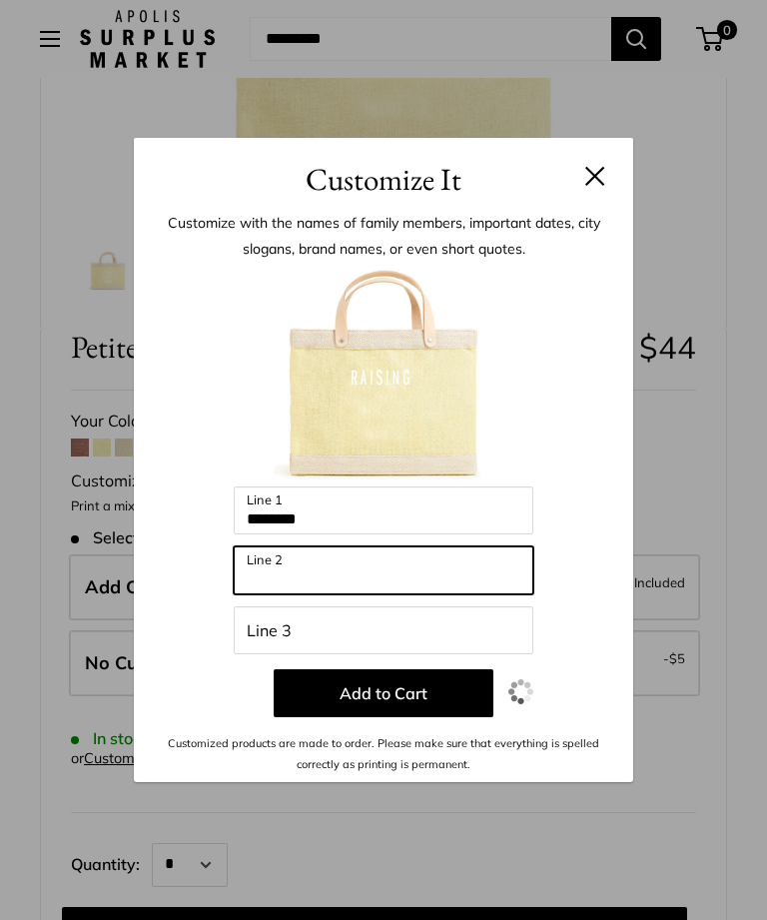
click at [266, 595] on input "Line 2" at bounding box center [384, 571] width 300 height 48
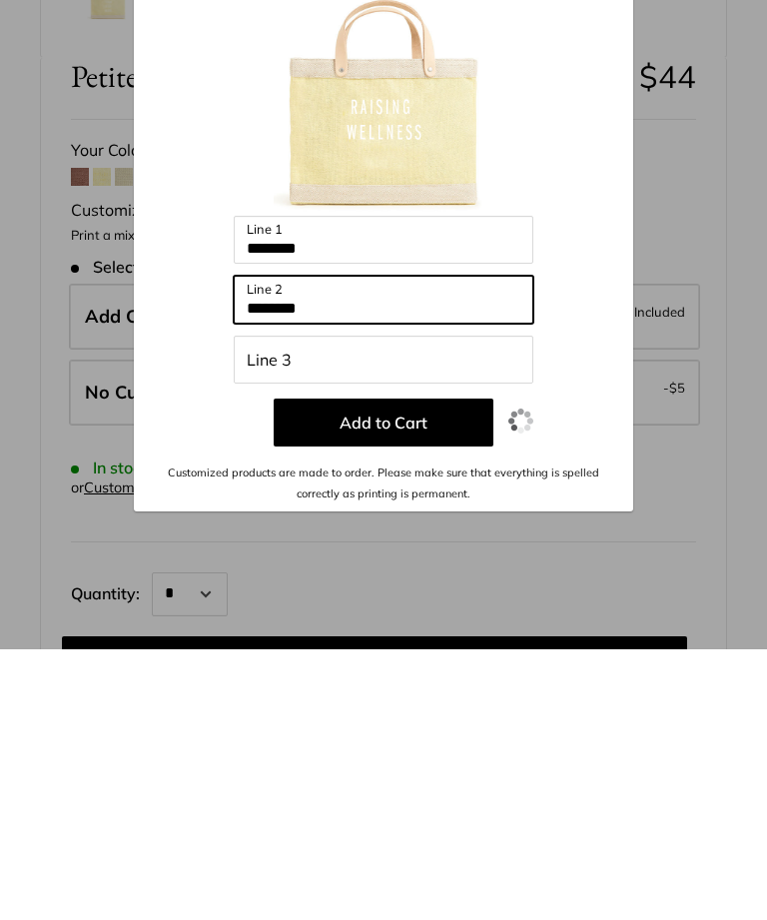
type input "********"
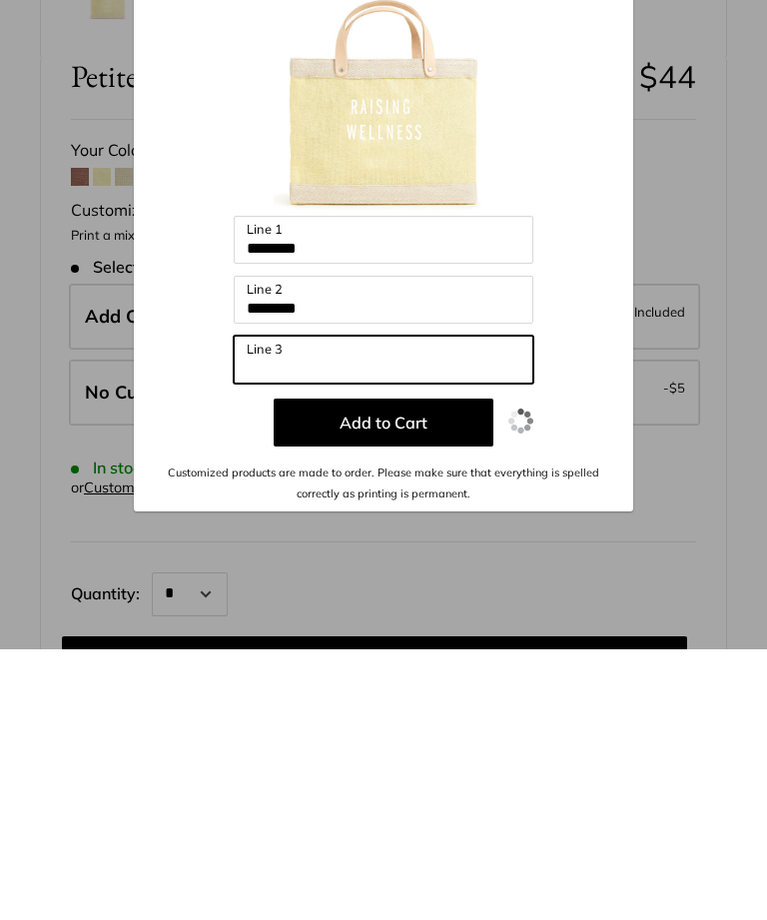
click at [258, 607] on input "Line 3" at bounding box center [384, 631] width 300 height 48
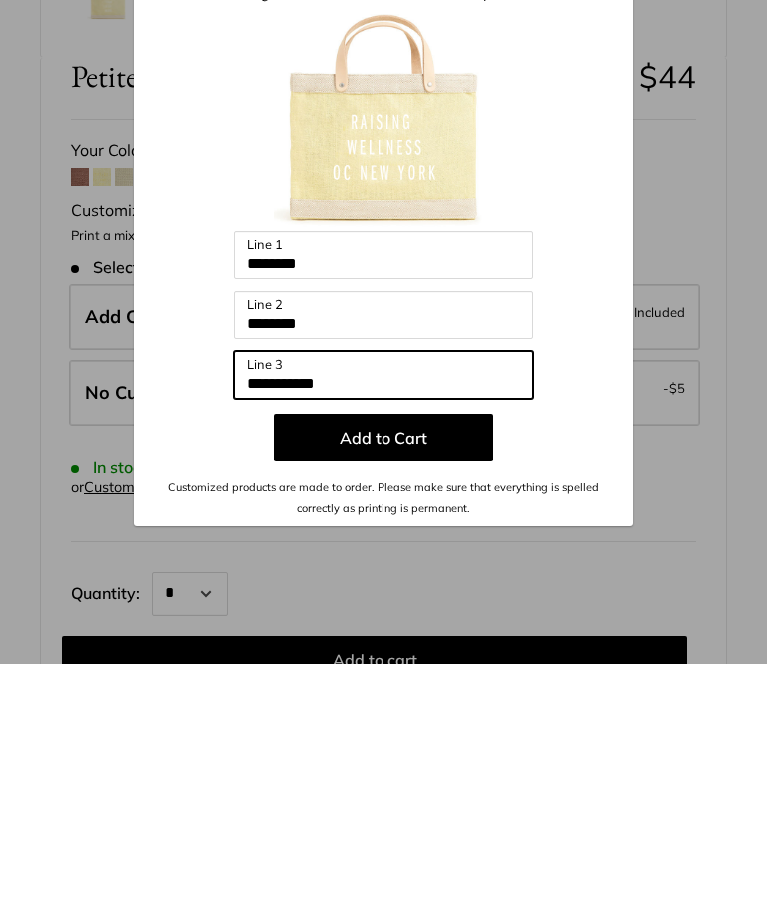
scroll to position [46, 0]
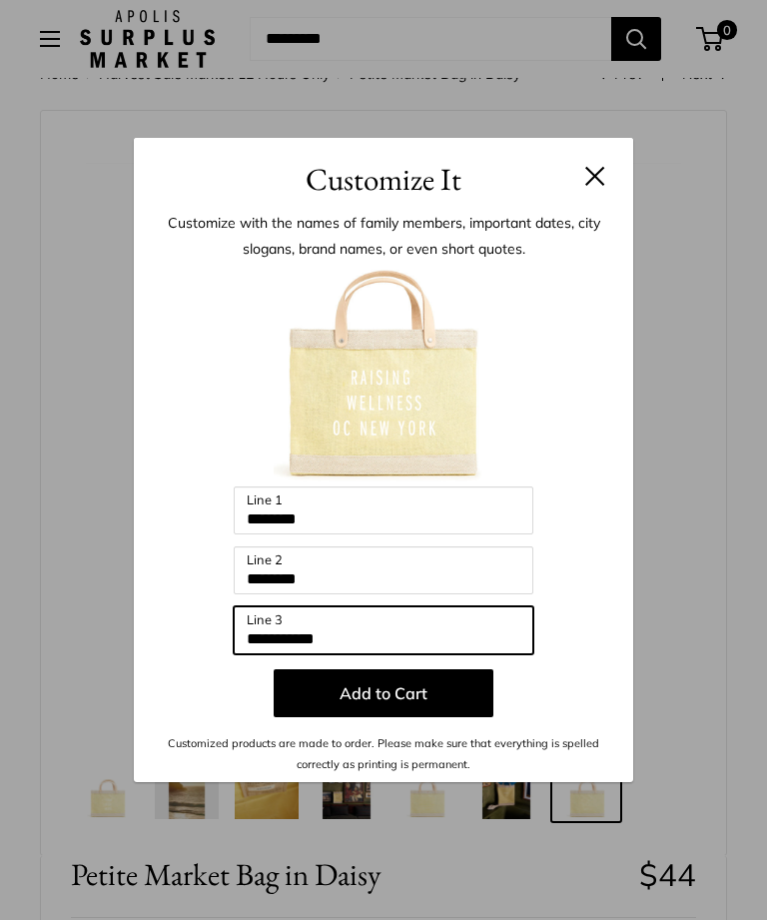
type input "**********"
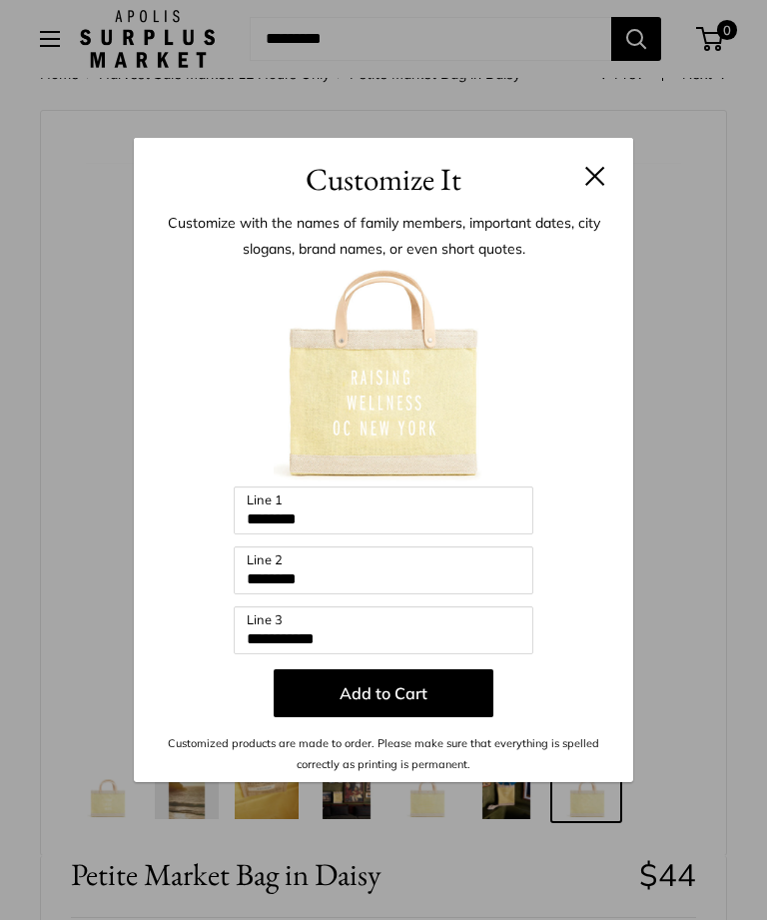
click at [599, 186] on button at bounding box center [596, 176] width 20 height 20
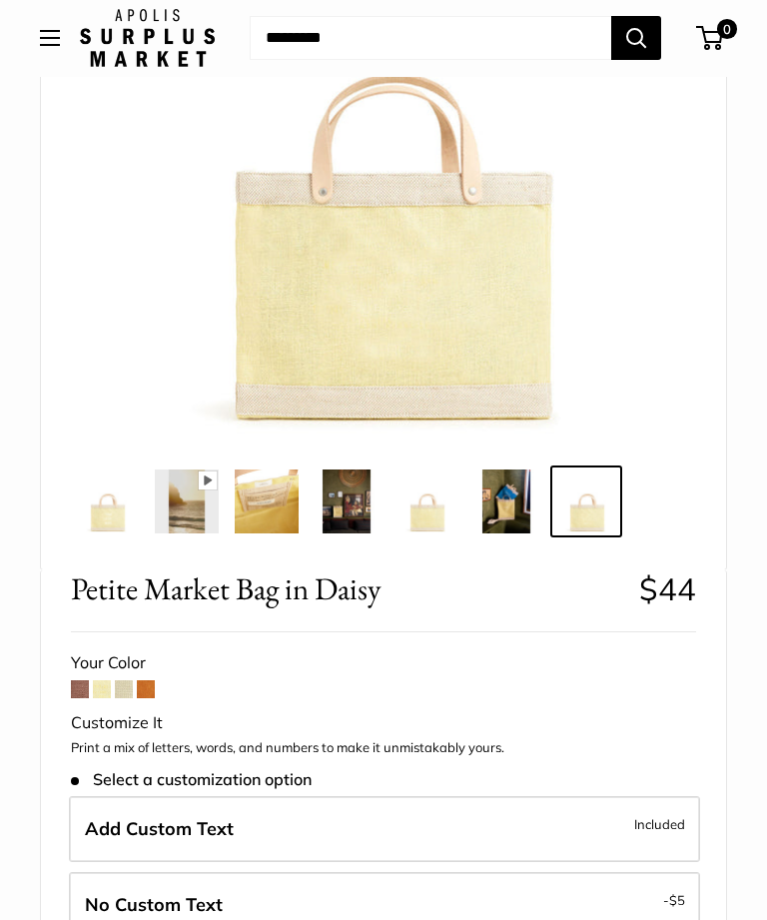
scroll to position [332, 0]
click at [132, 686] on span at bounding box center [124, 689] width 18 height 18
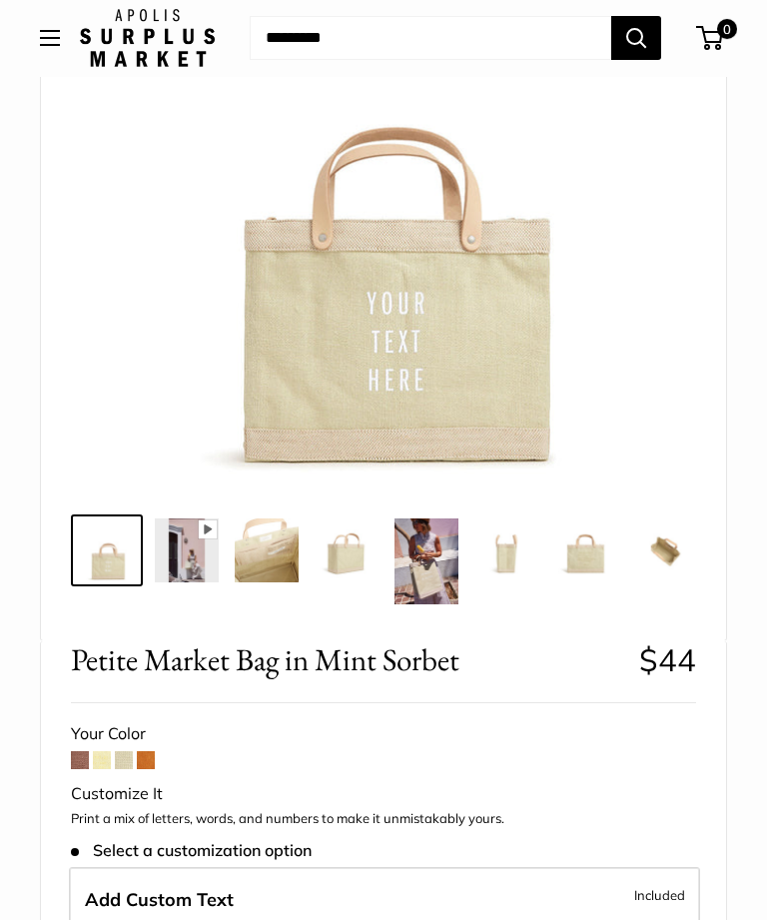
scroll to position [283, 0]
click at [282, 560] on img at bounding box center [267, 551] width 64 height 64
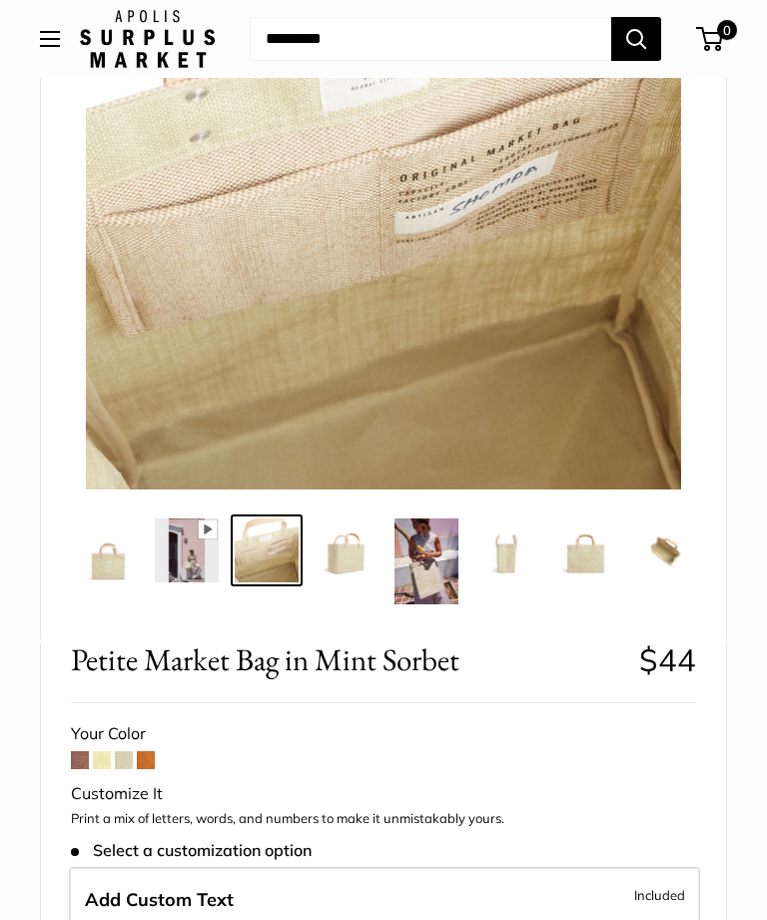
click at [356, 549] on img at bounding box center [347, 551] width 64 height 64
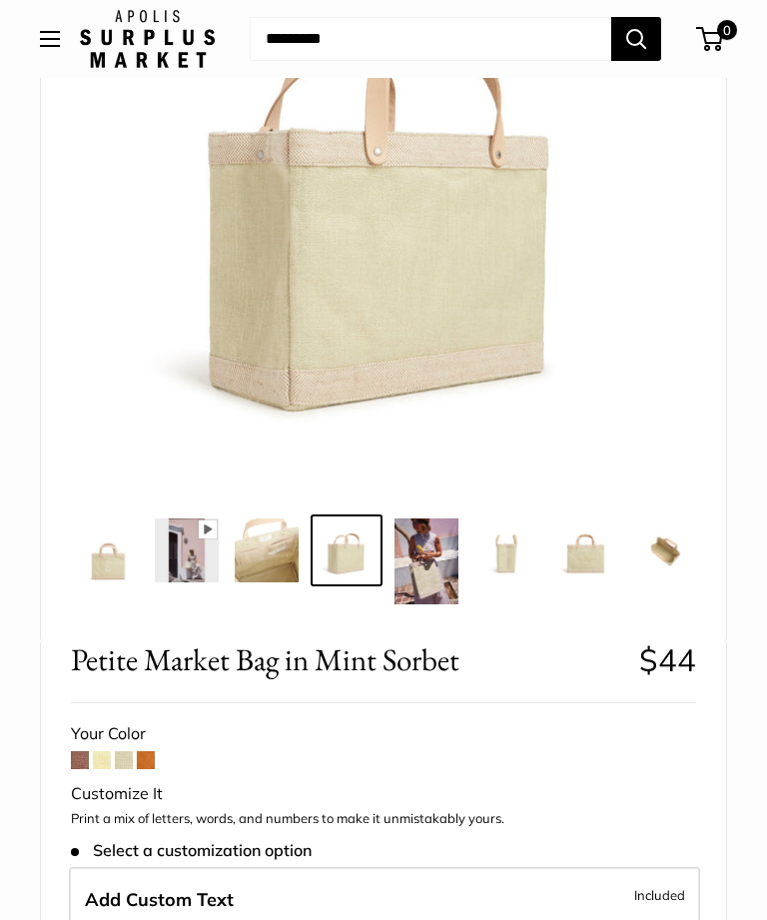
click at [140, 763] on span at bounding box center [146, 760] width 18 height 18
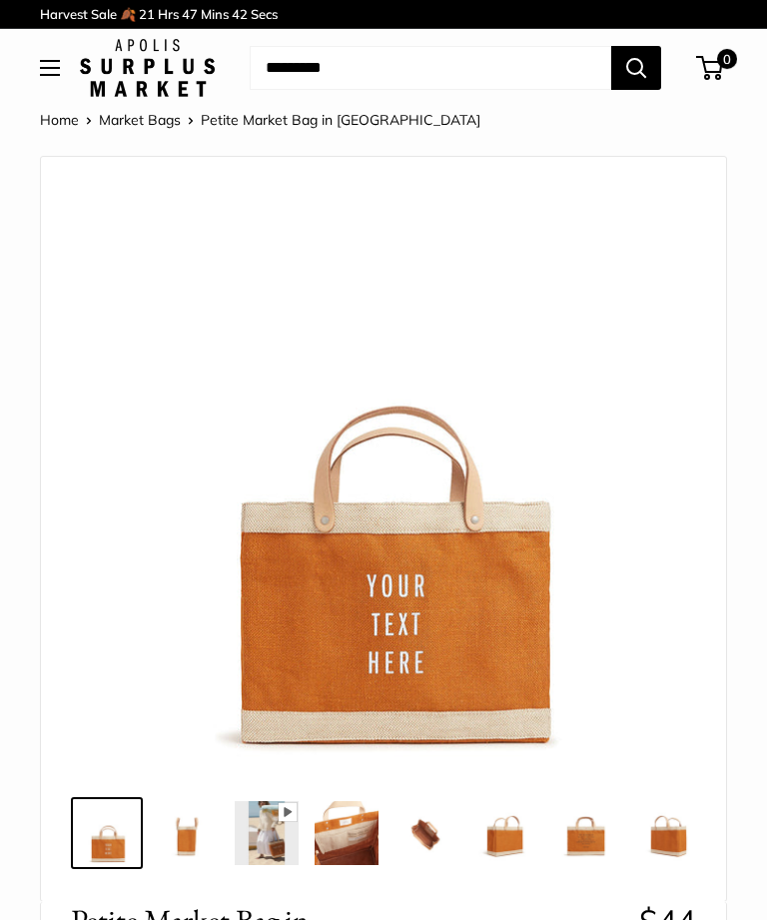
click at [276, 832] on img at bounding box center [267, 833] width 64 height 64
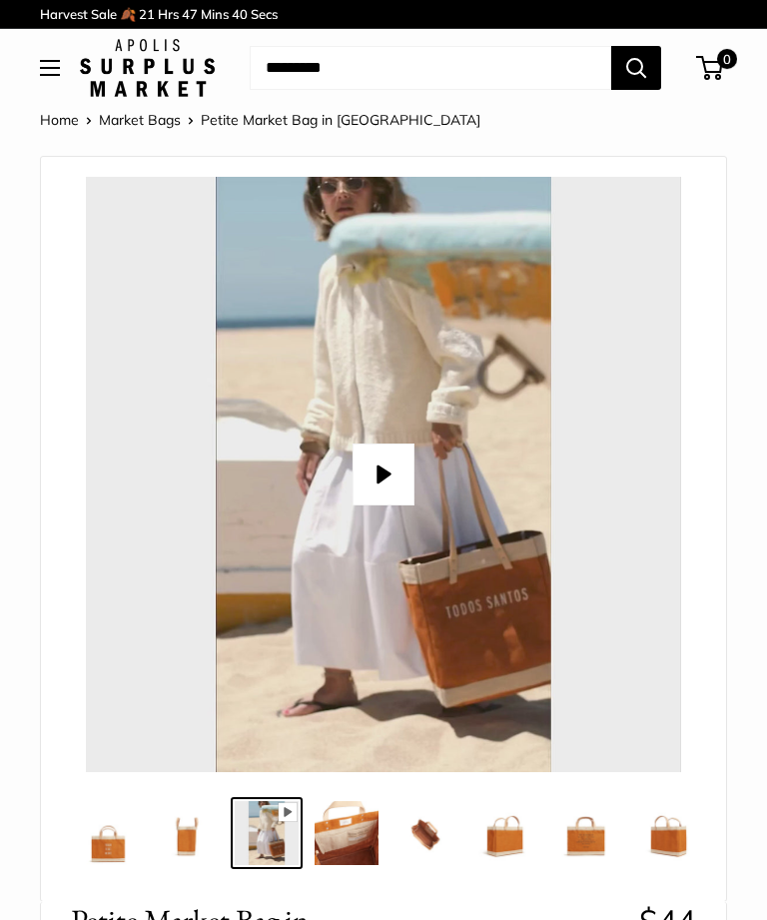
click at [379, 485] on button "Play" at bounding box center [384, 475] width 62 height 62
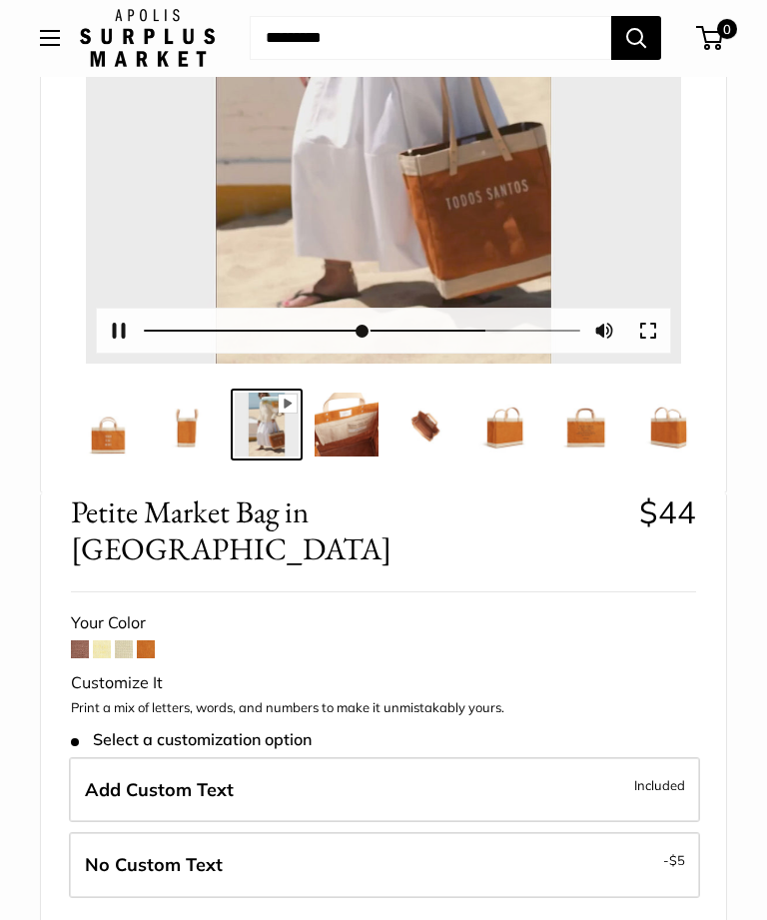
scroll to position [409, 0]
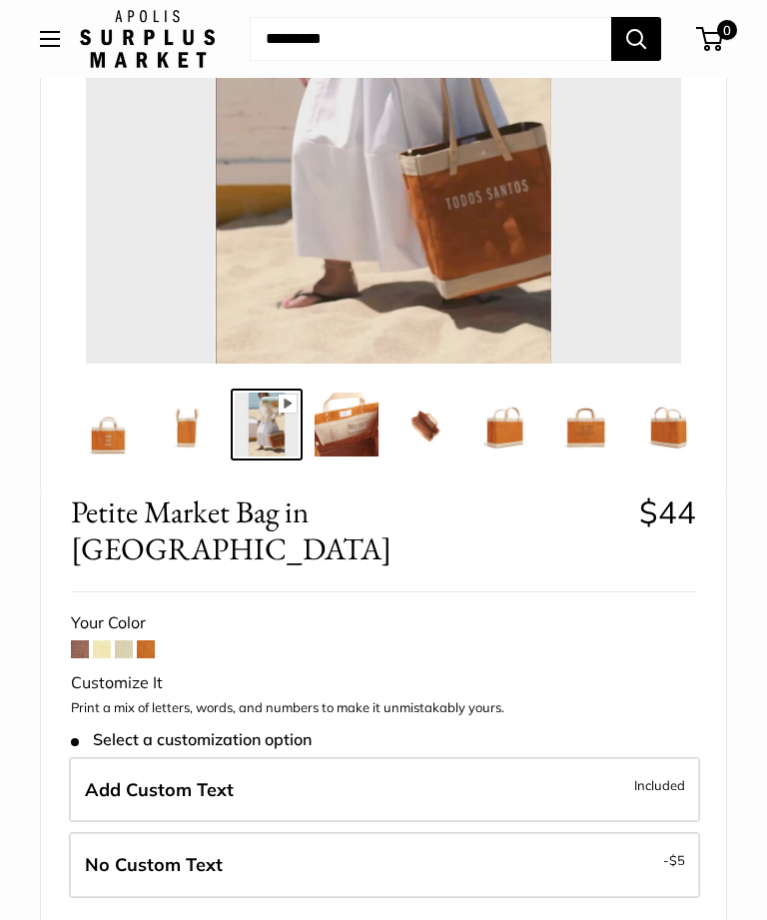
click at [99, 641] on span at bounding box center [102, 650] width 18 height 18
type input "*****"
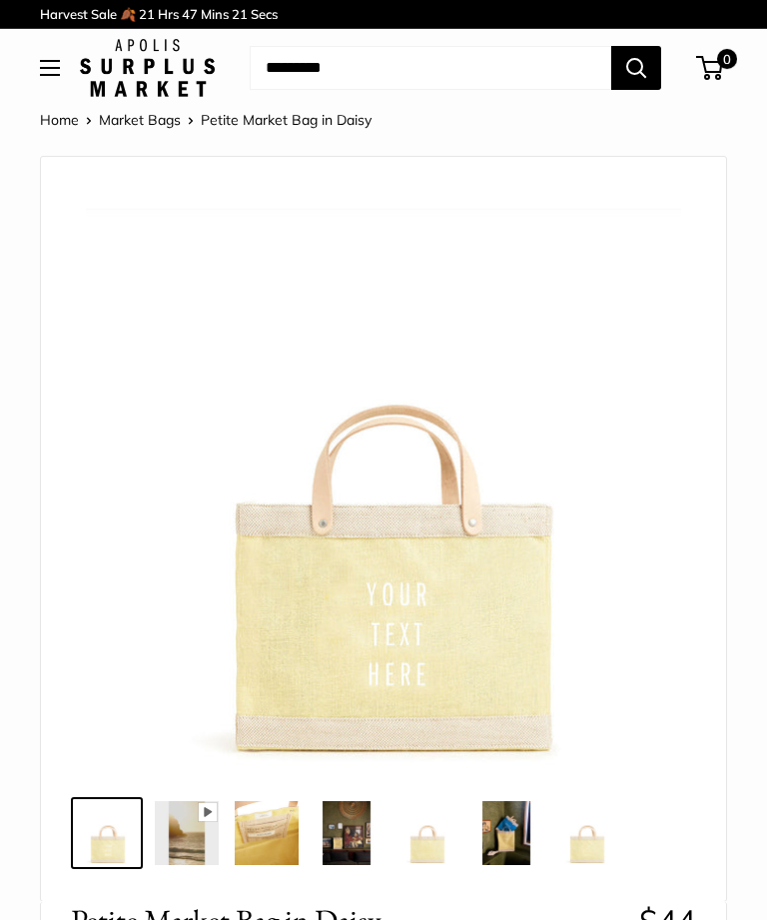
click at [147, 77] on img at bounding box center [147, 68] width 135 height 58
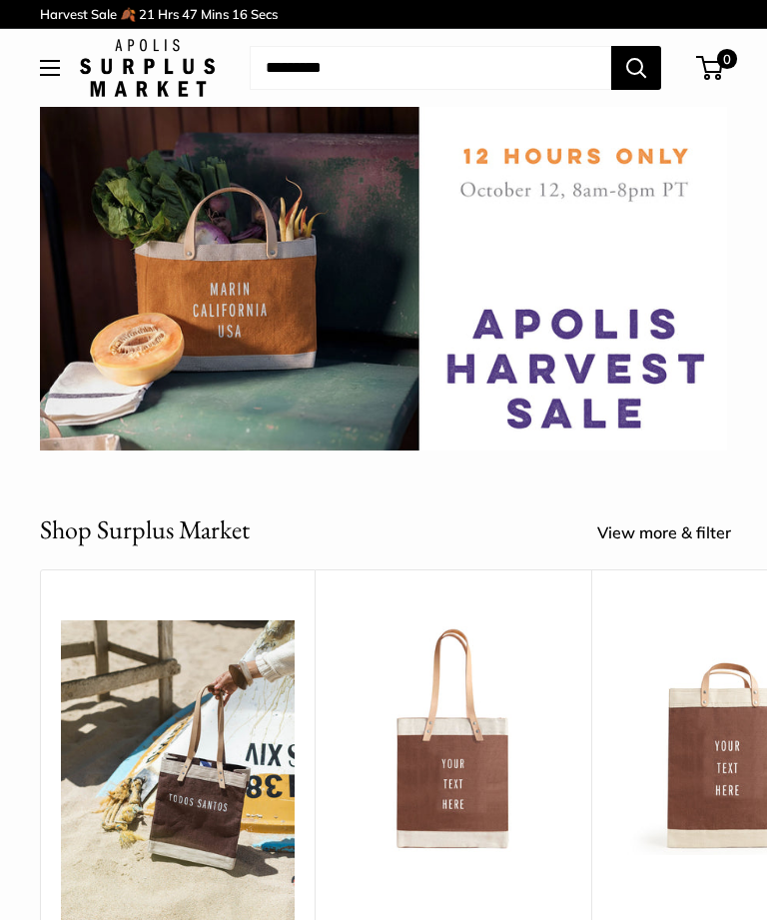
click at [578, 349] on img at bounding box center [383, 279] width 687 height 344
